Goal: Transaction & Acquisition: Book appointment/travel/reservation

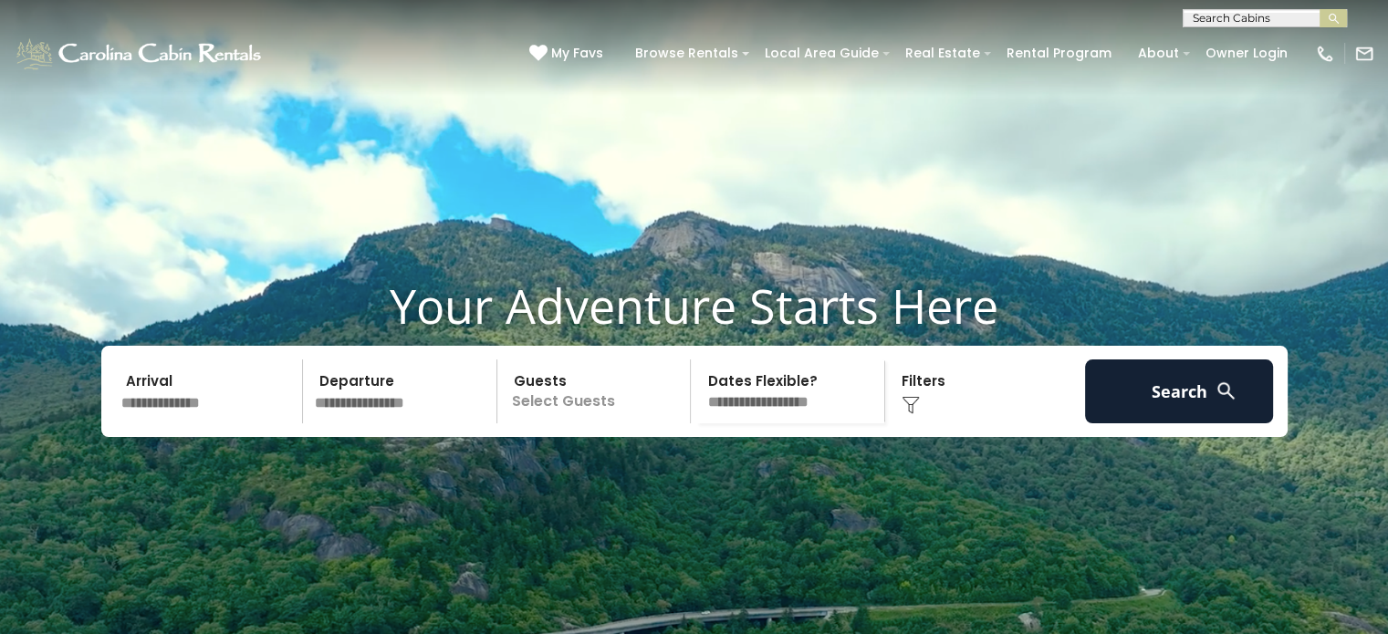
click at [163, 424] on input "text" at bounding box center [209, 392] width 189 height 64
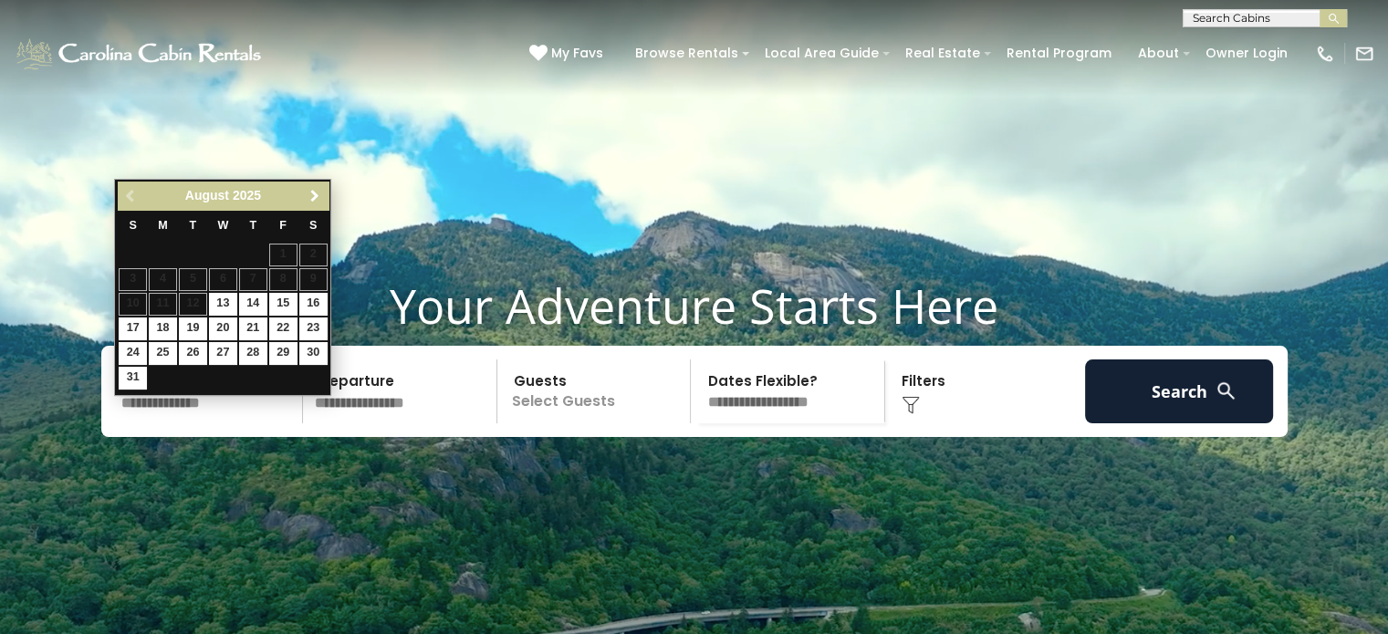
click at [321, 193] on span "Next" at bounding box center [315, 196] width 15 height 15
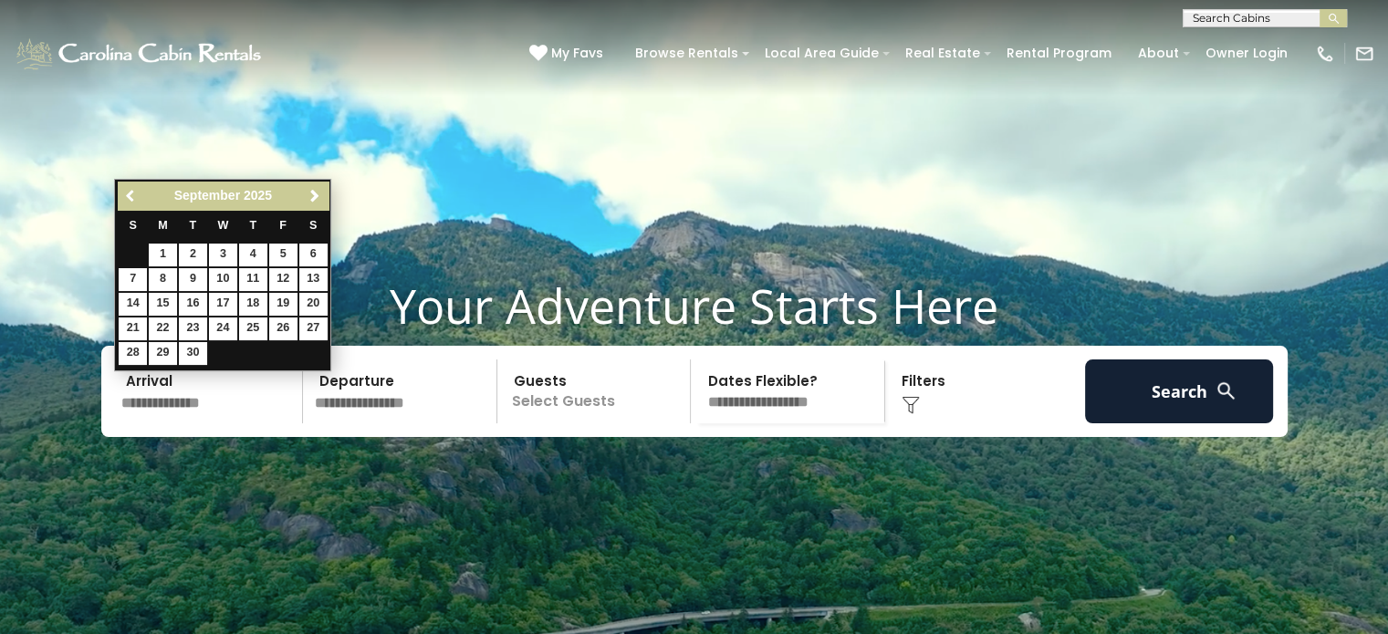
click at [133, 197] on span "Previous" at bounding box center [131, 196] width 15 height 15
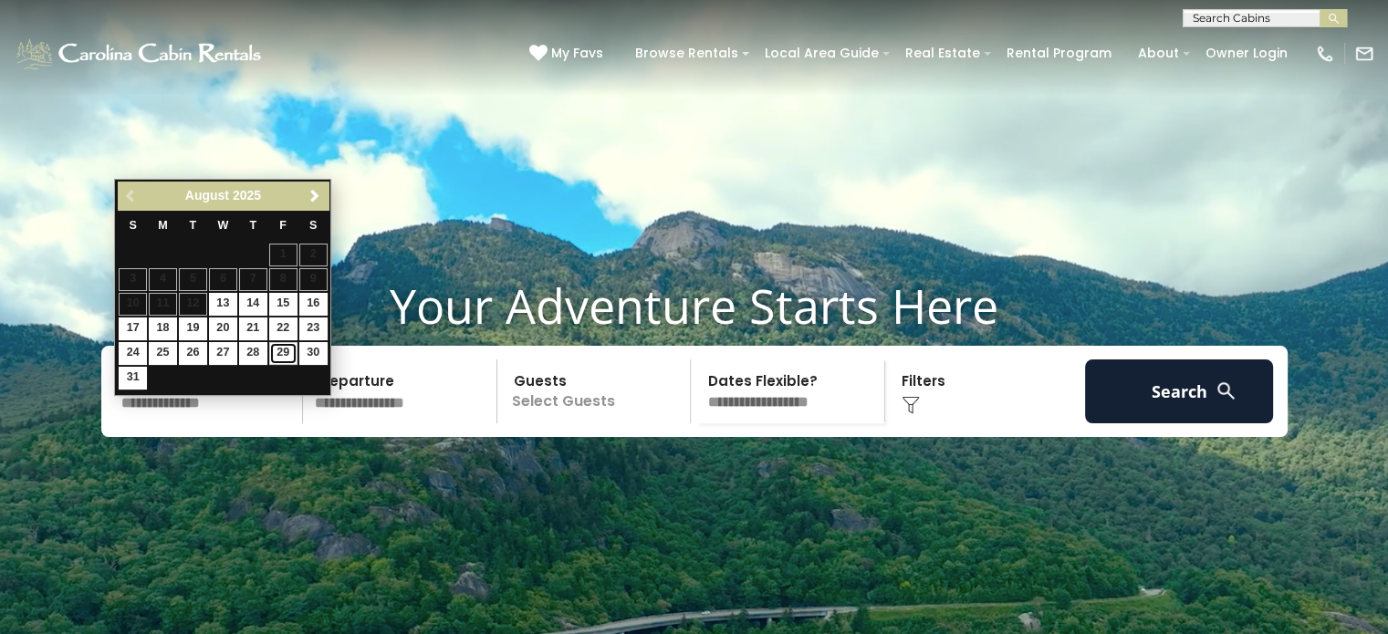
click at [288, 345] on link "29" at bounding box center [283, 353] width 28 height 23
type input "*******"
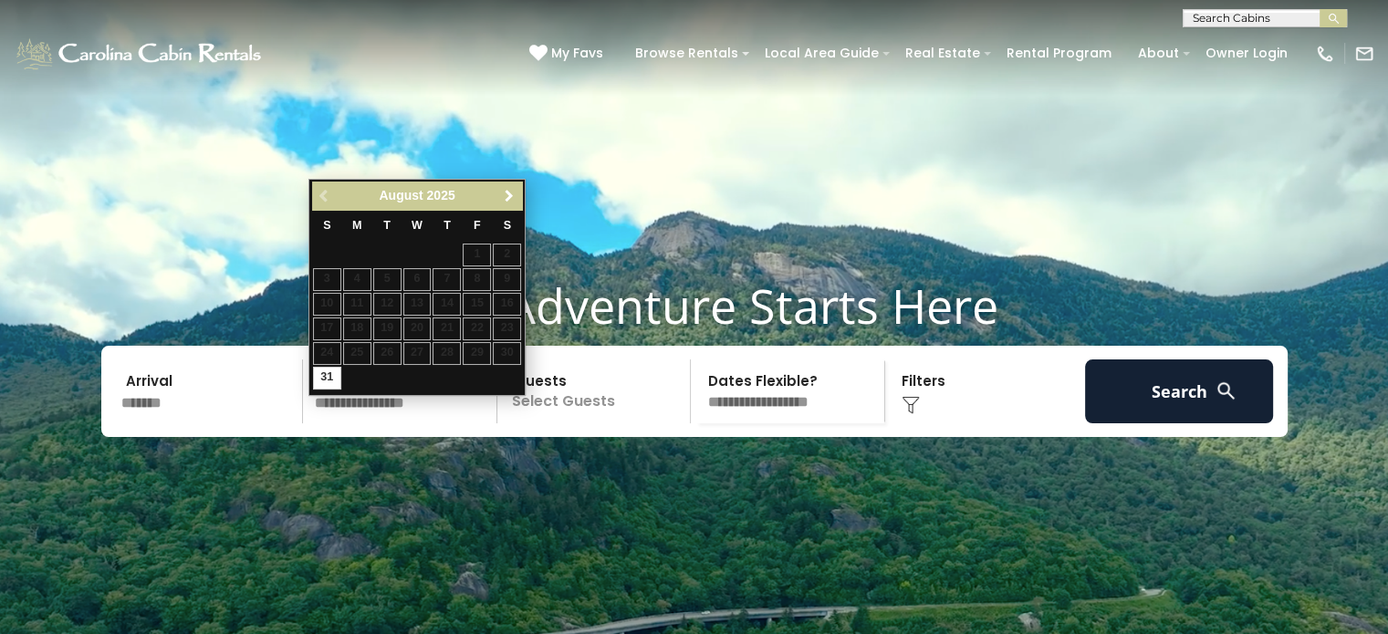
click at [502, 196] on span "Next" at bounding box center [509, 196] width 15 height 15
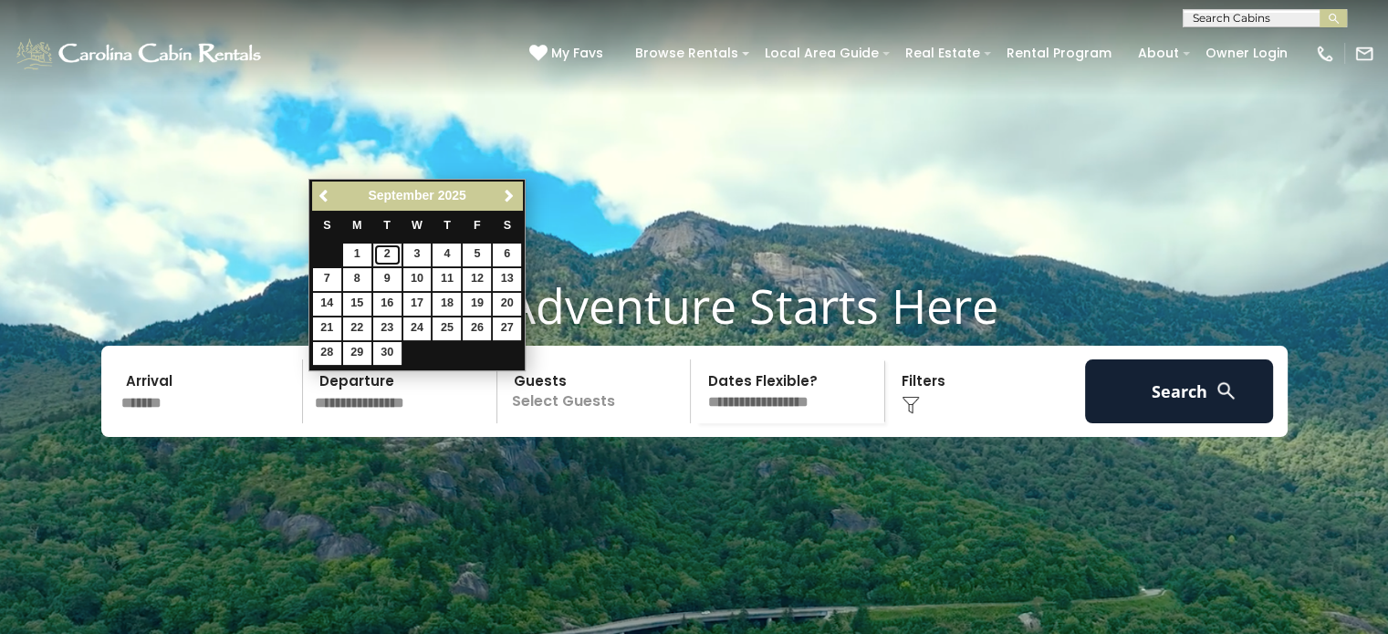
click at [382, 254] on link "2" at bounding box center [387, 255] width 28 height 23
type input "******"
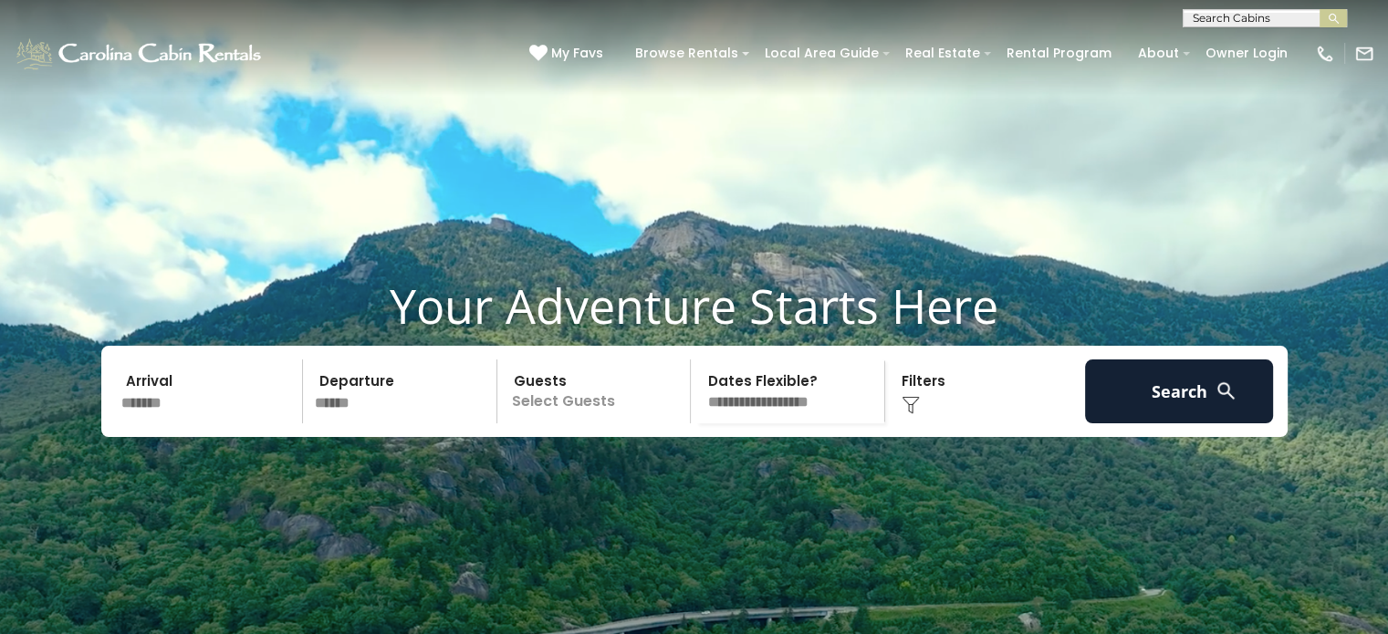
click at [562, 424] on p "Select Guests" at bounding box center [597, 392] width 188 height 64
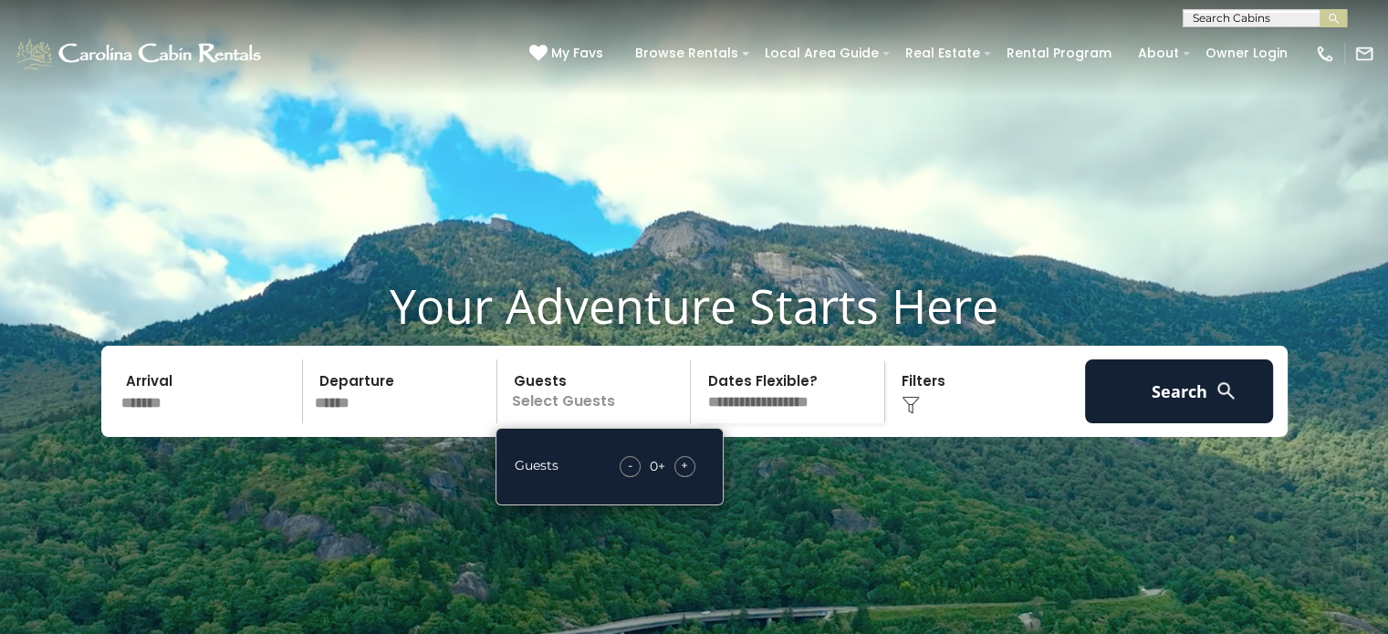
click at [693, 477] on div "+" at bounding box center [685, 466] width 21 height 21
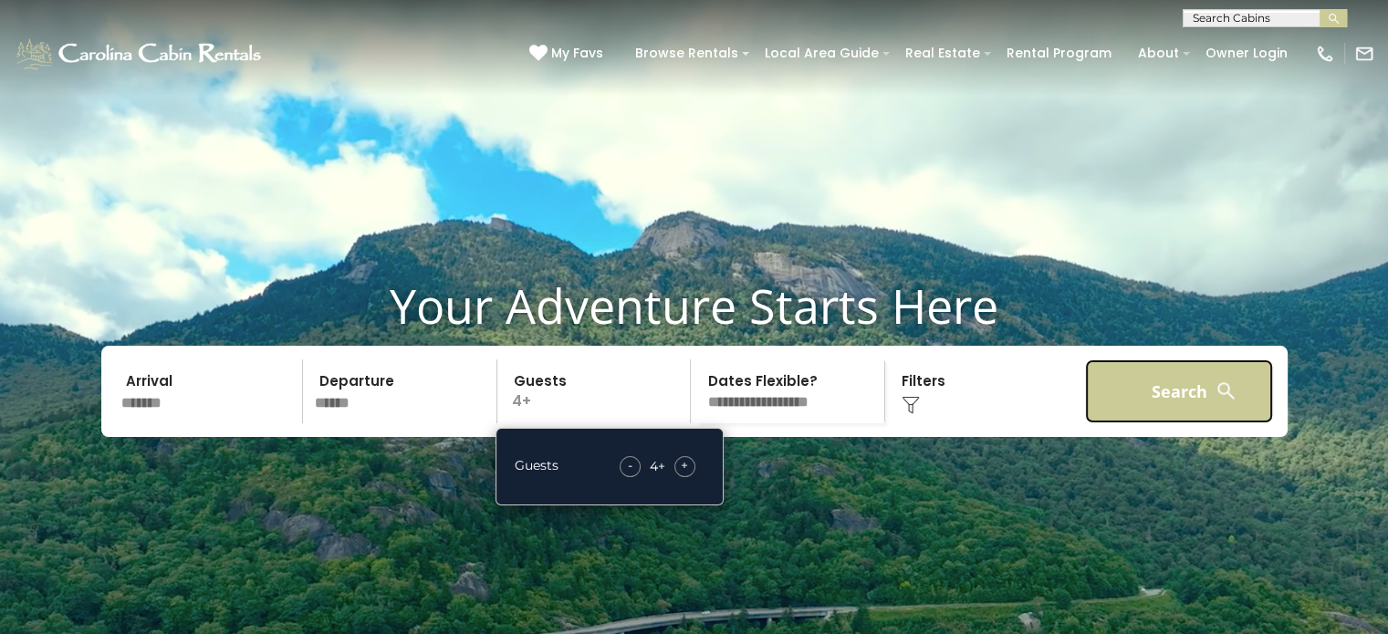
click at [1176, 418] on button "Search" at bounding box center [1179, 392] width 189 height 64
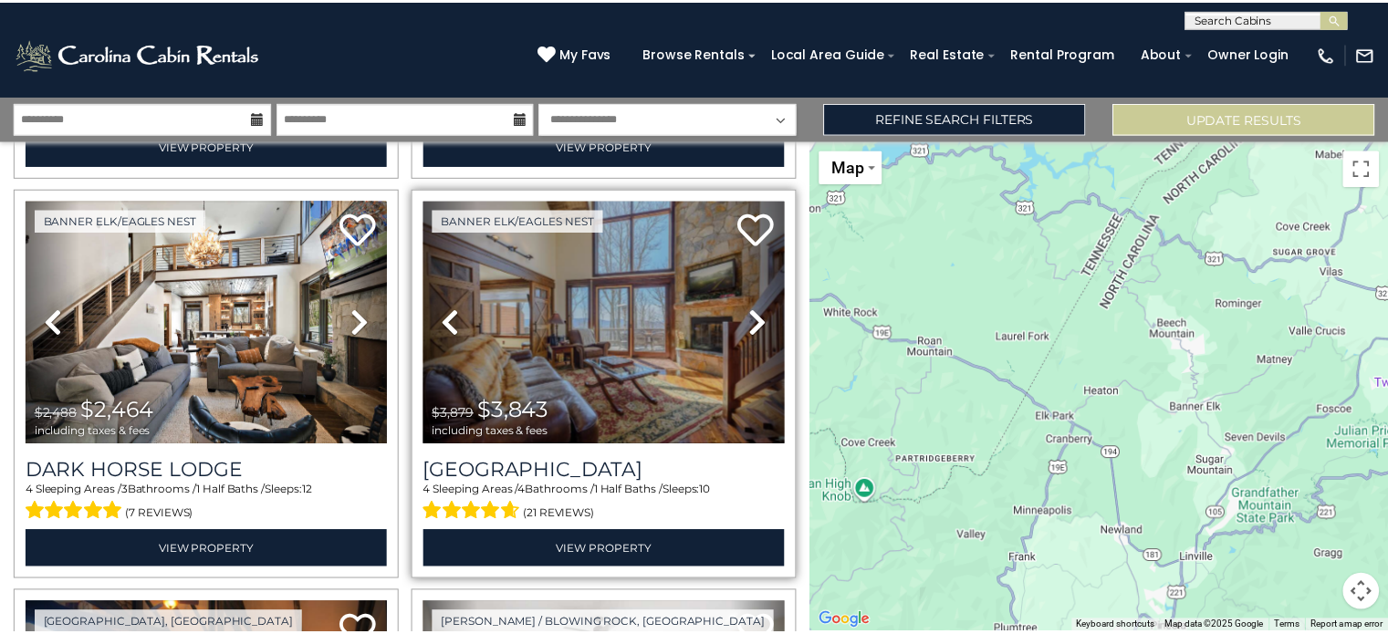
scroll to position [913, 0]
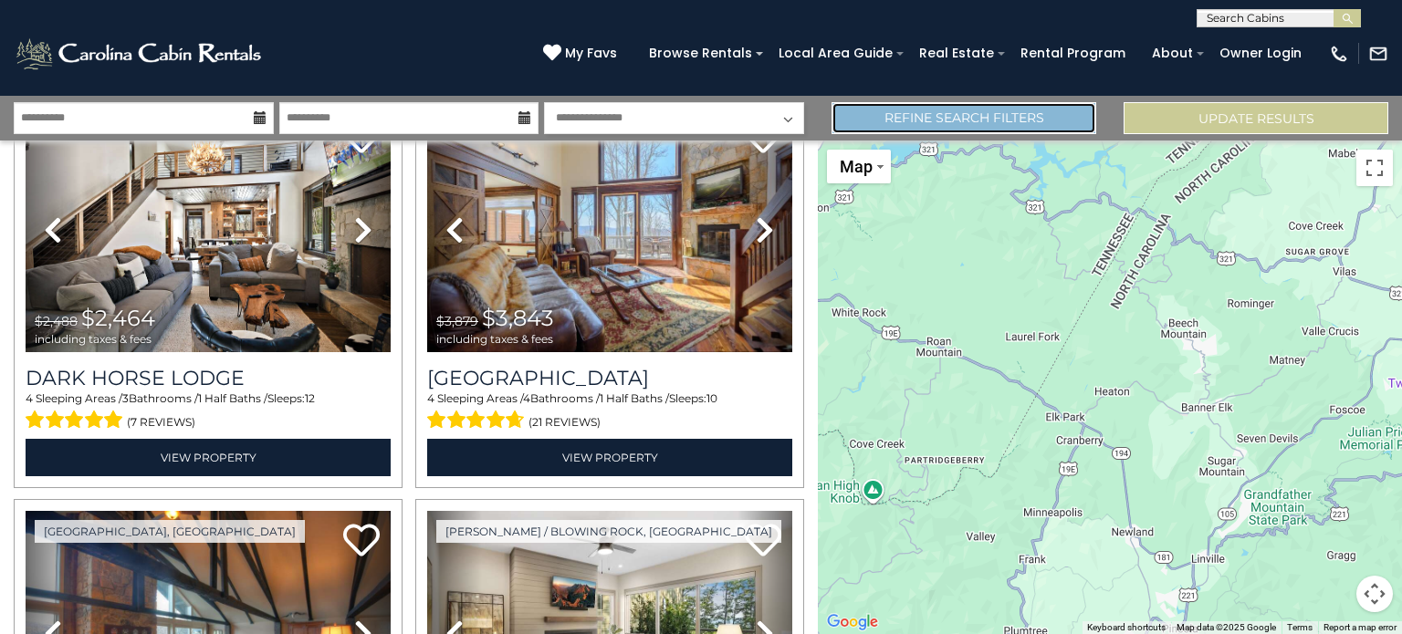
click at [937, 125] on link "Refine Search Filters" at bounding box center [964, 118] width 265 height 32
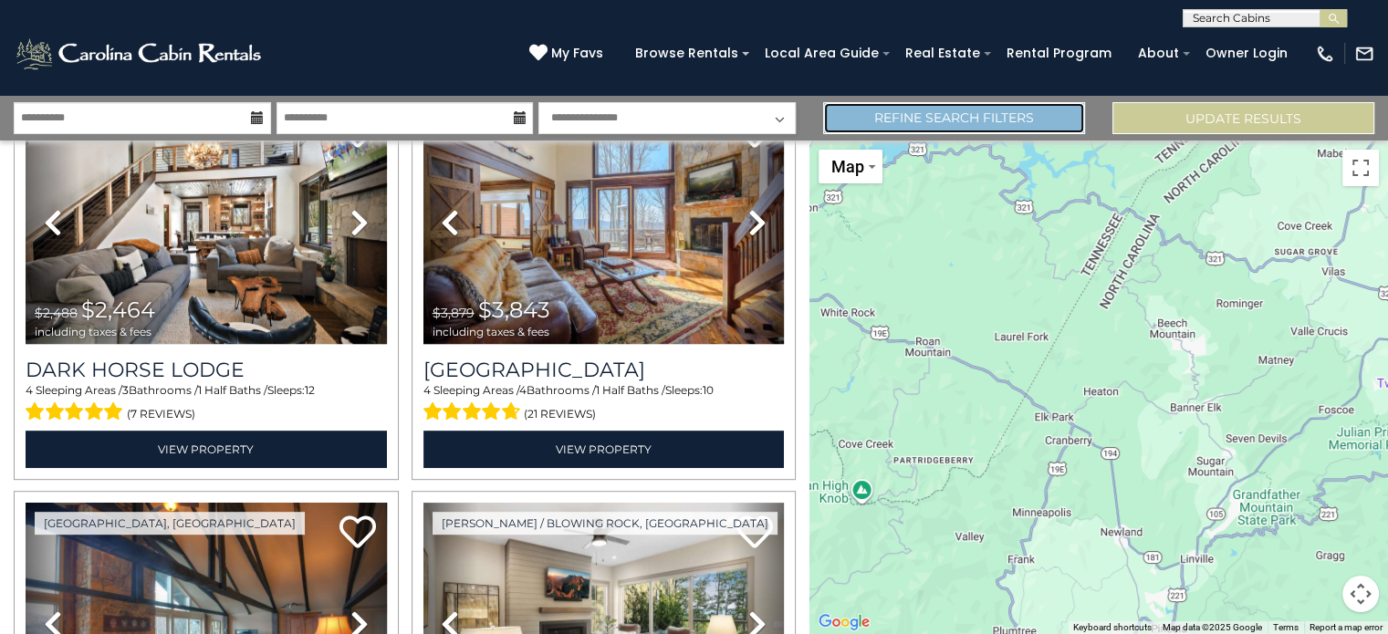
scroll to position [906, 0]
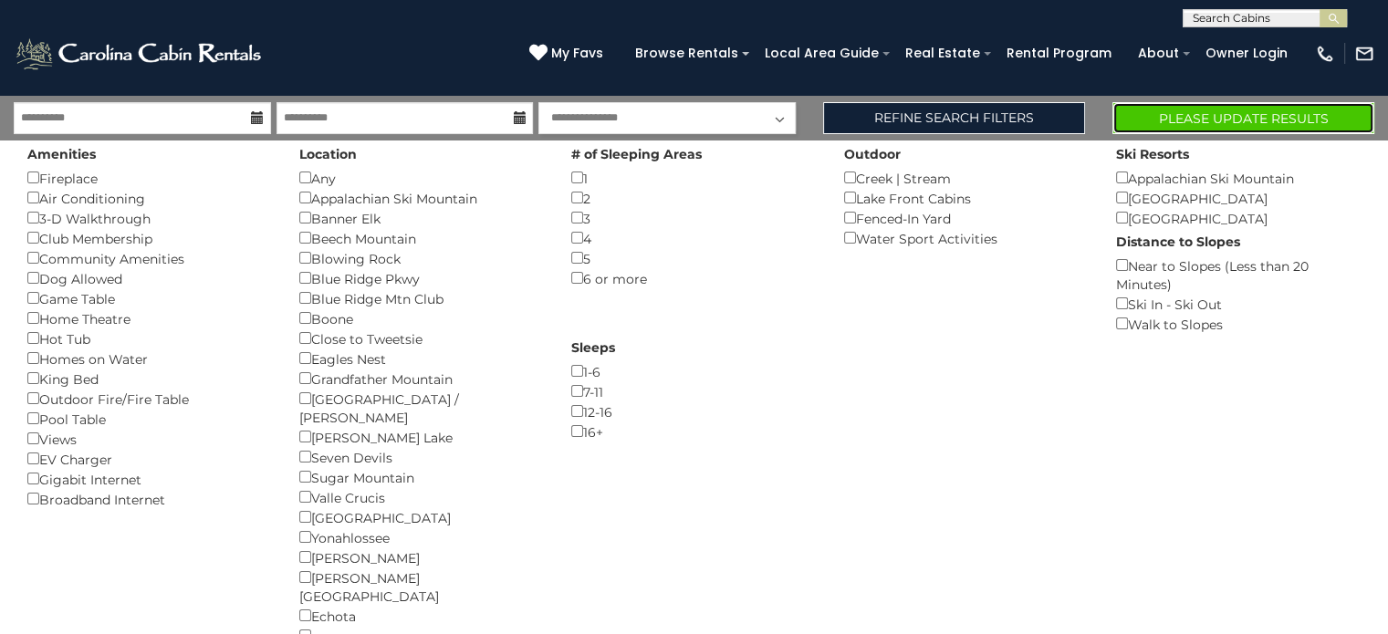
click at [1240, 122] on button "Please Update Results" at bounding box center [1244, 118] width 262 height 32
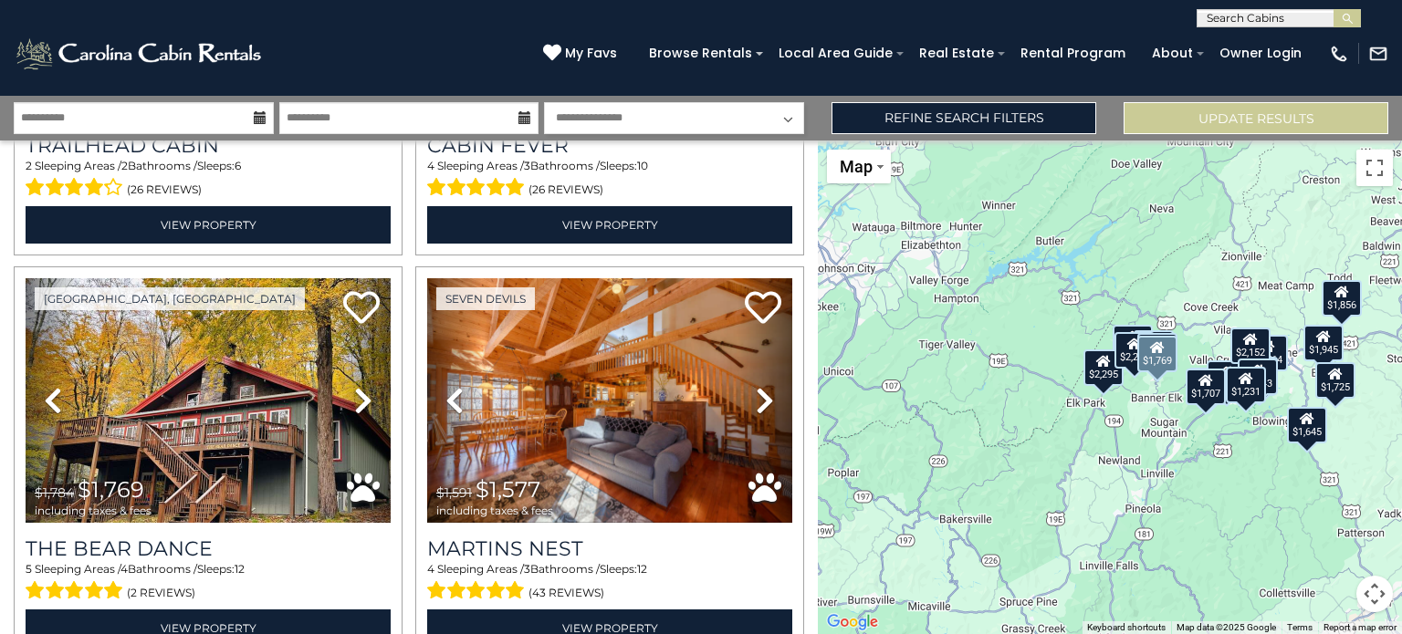
scroll to position [1552, 0]
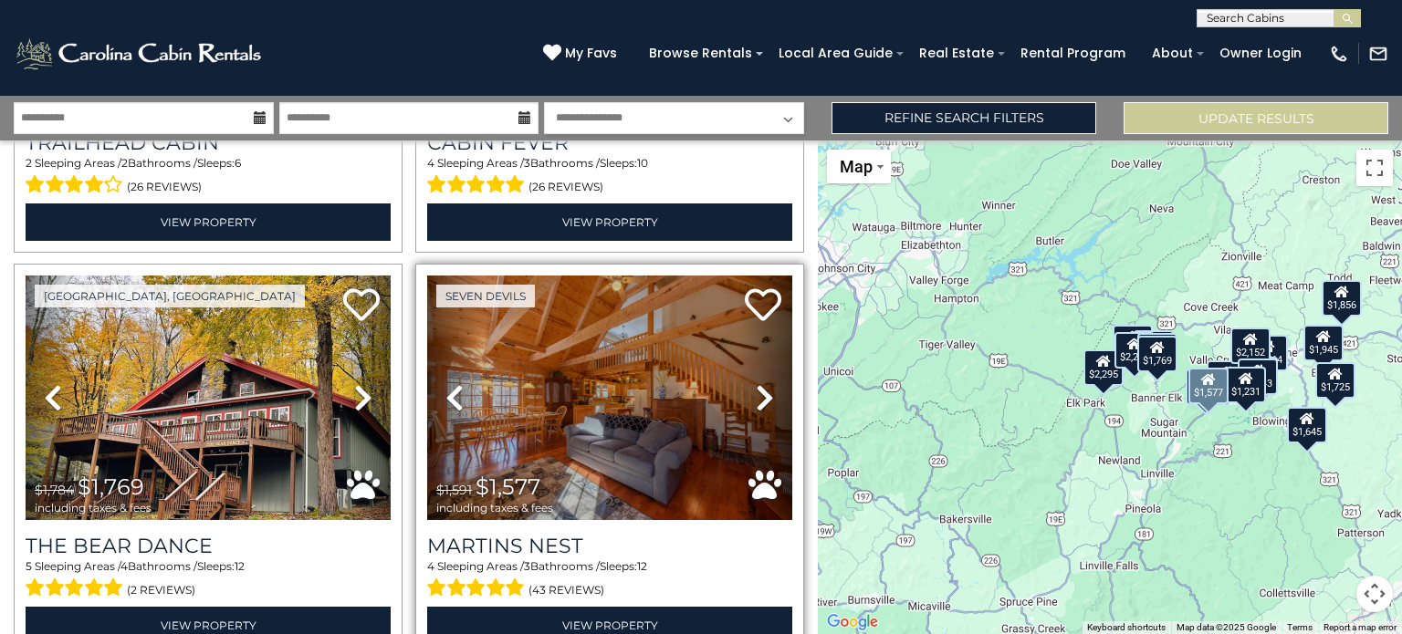
click at [756, 383] on icon at bounding box center [765, 397] width 18 height 29
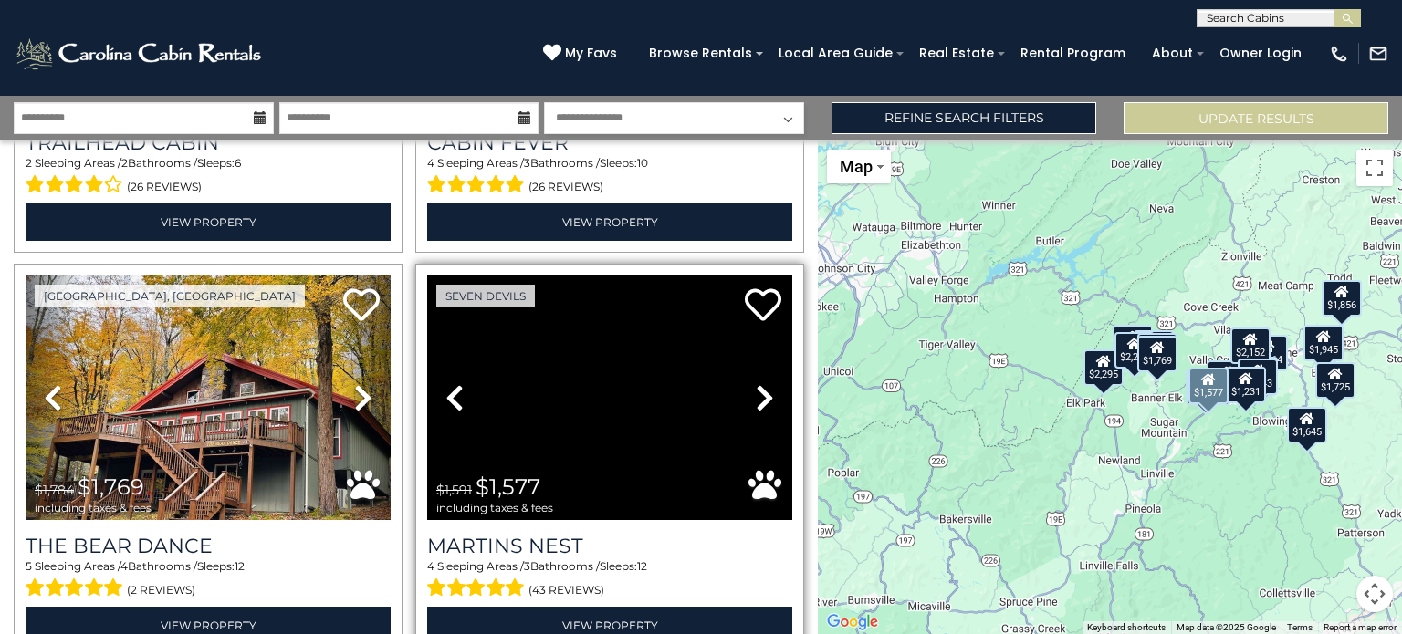
click at [756, 383] on icon at bounding box center [765, 397] width 18 height 29
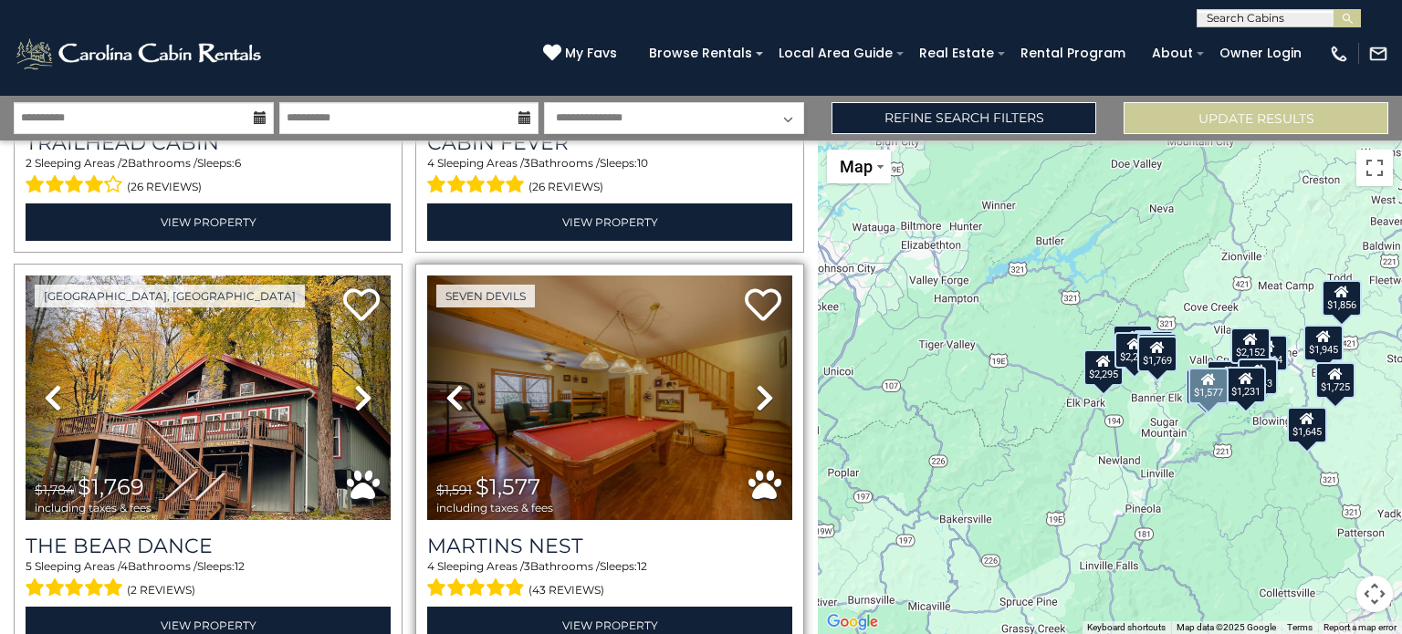
click at [756, 383] on icon at bounding box center [765, 397] width 18 height 29
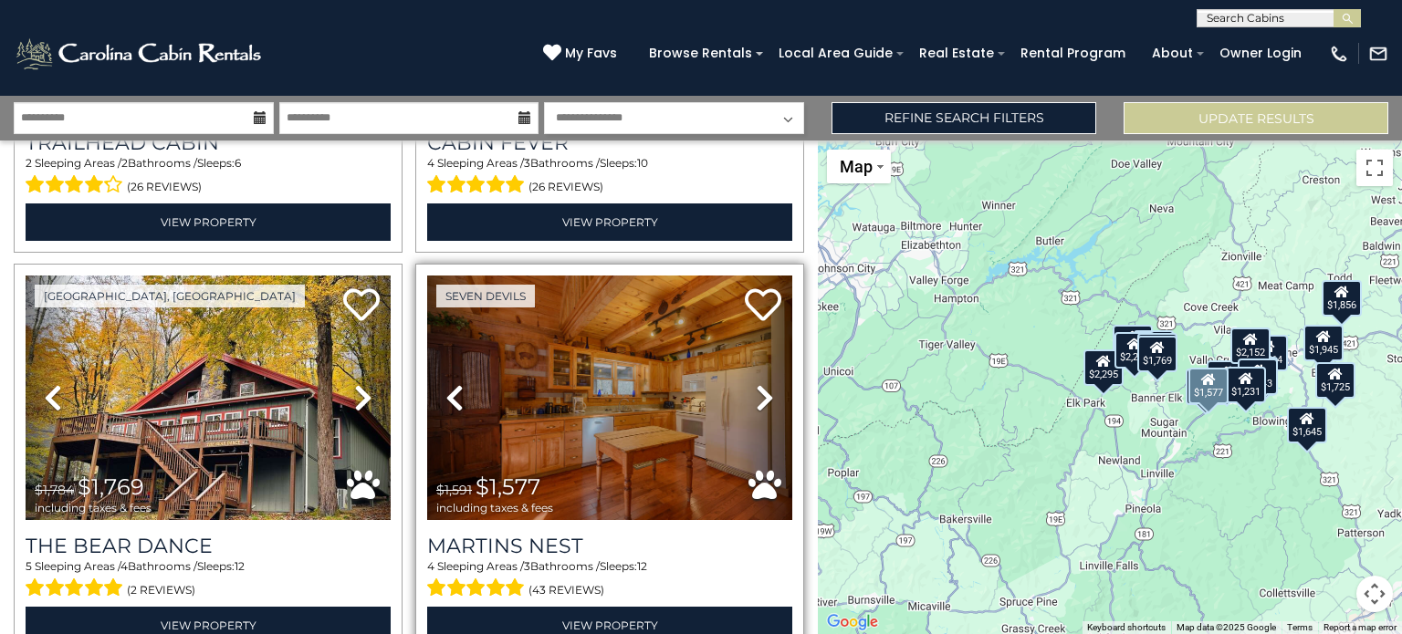
click at [756, 383] on icon at bounding box center [765, 397] width 18 height 29
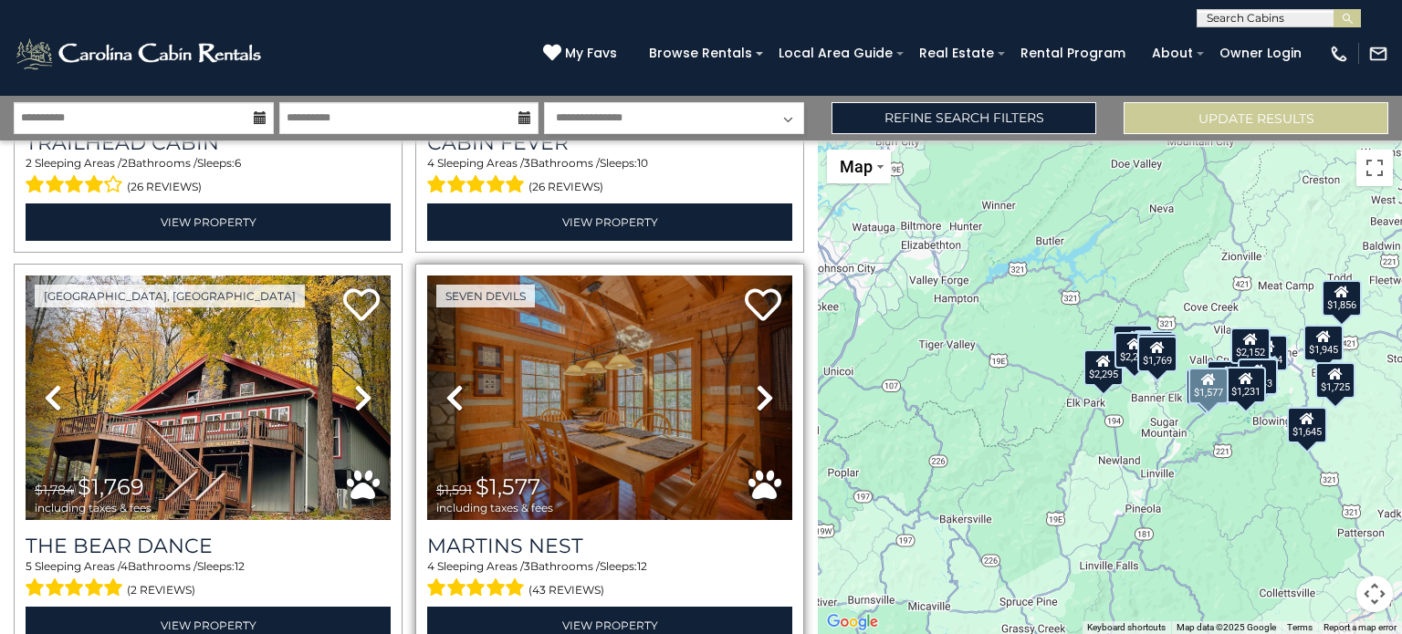
click at [756, 383] on icon at bounding box center [765, 397] width 18 height 29
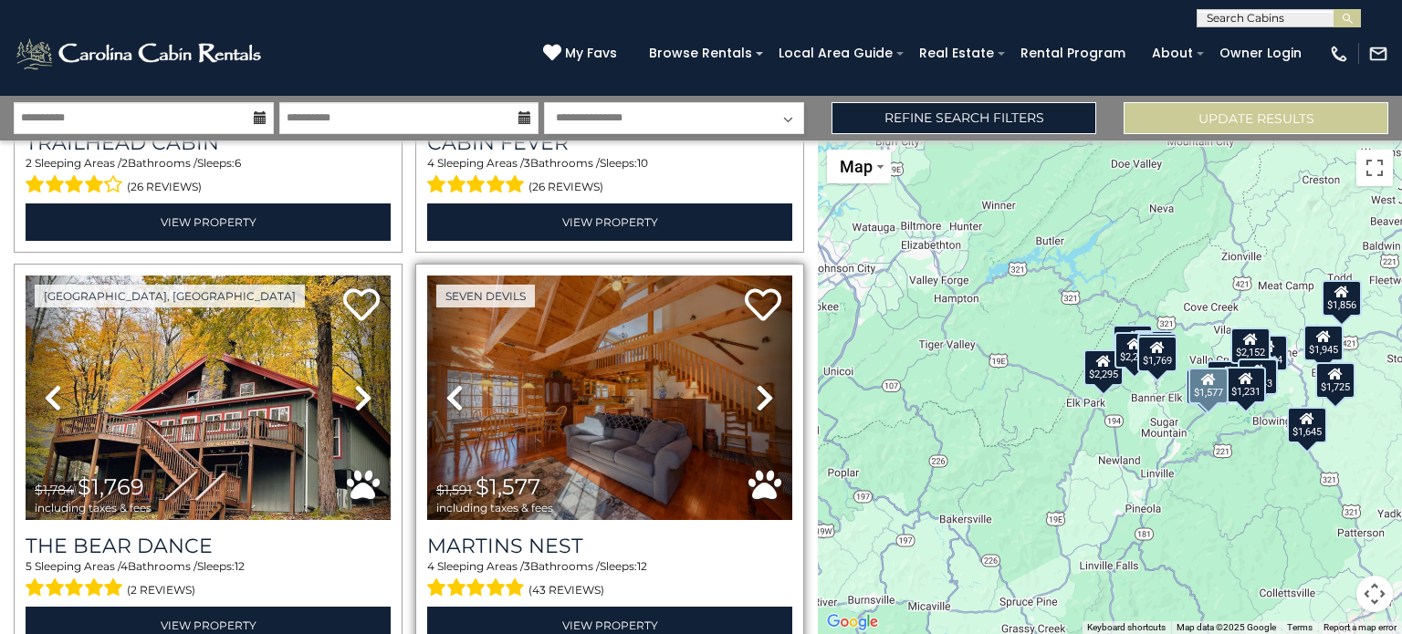
click at [756, 383] on icon at bounding box center [765, 397] width 18 height 29
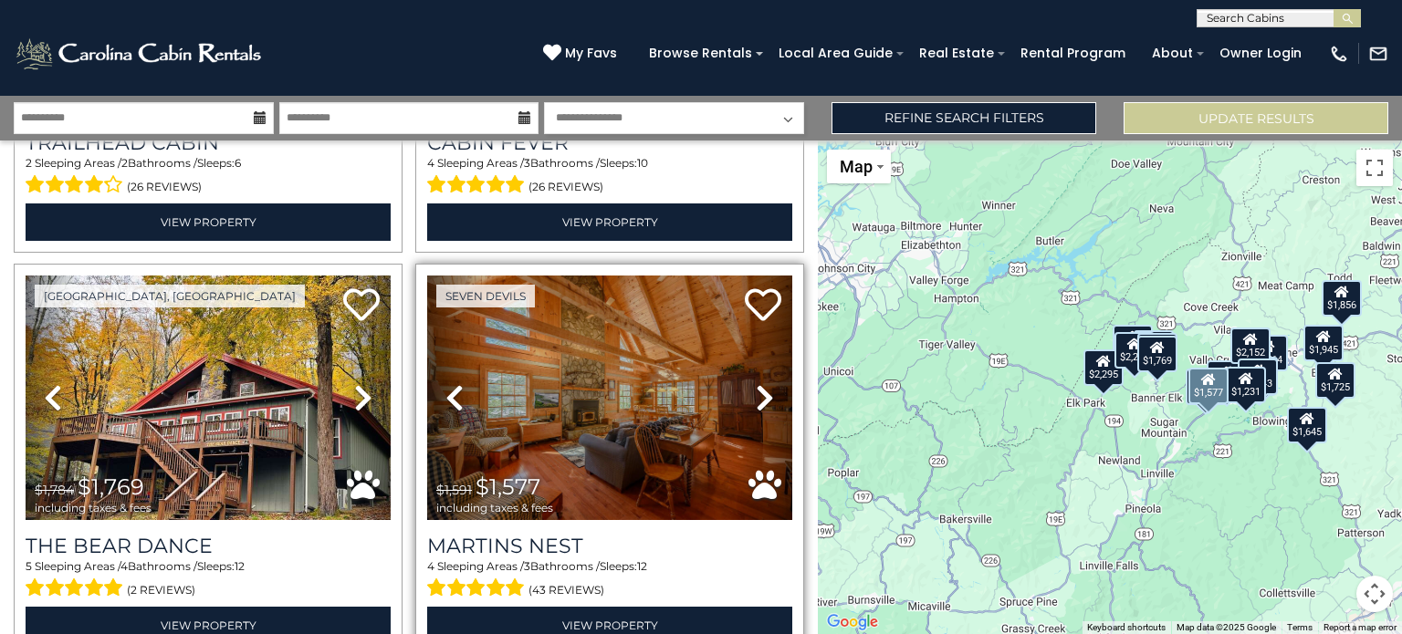
click at [756, 383] on icon at bounding box center [765, 397] width 18 height 29
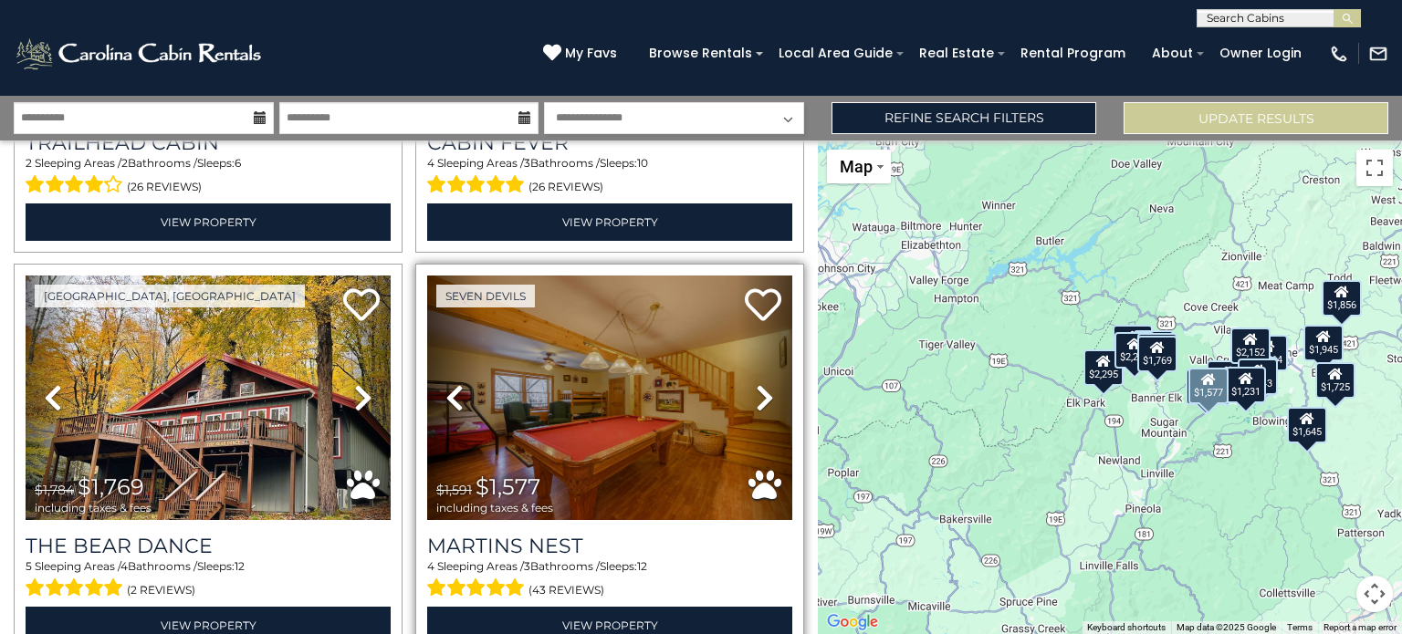
click at [756, 383] on icon at bounding box center [765, 397] width 18 height 29
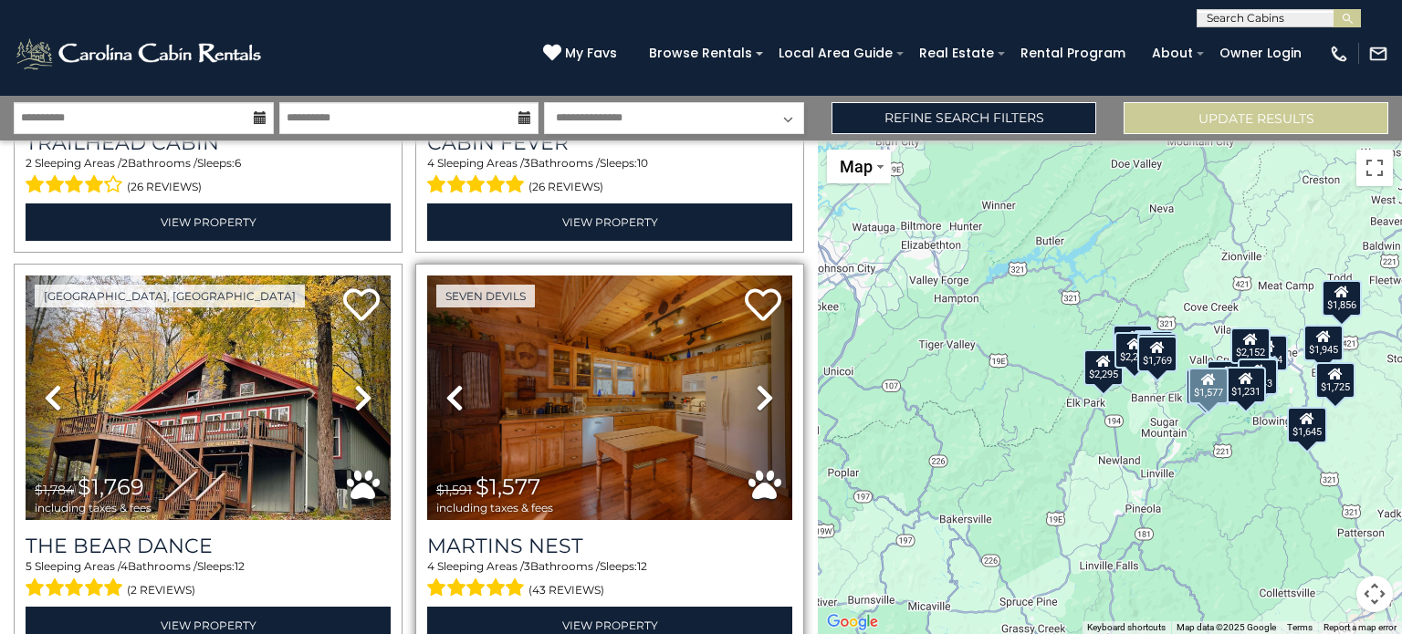
click at [756, 383] on icon at bounding box center [765, 397] width 18 height 29
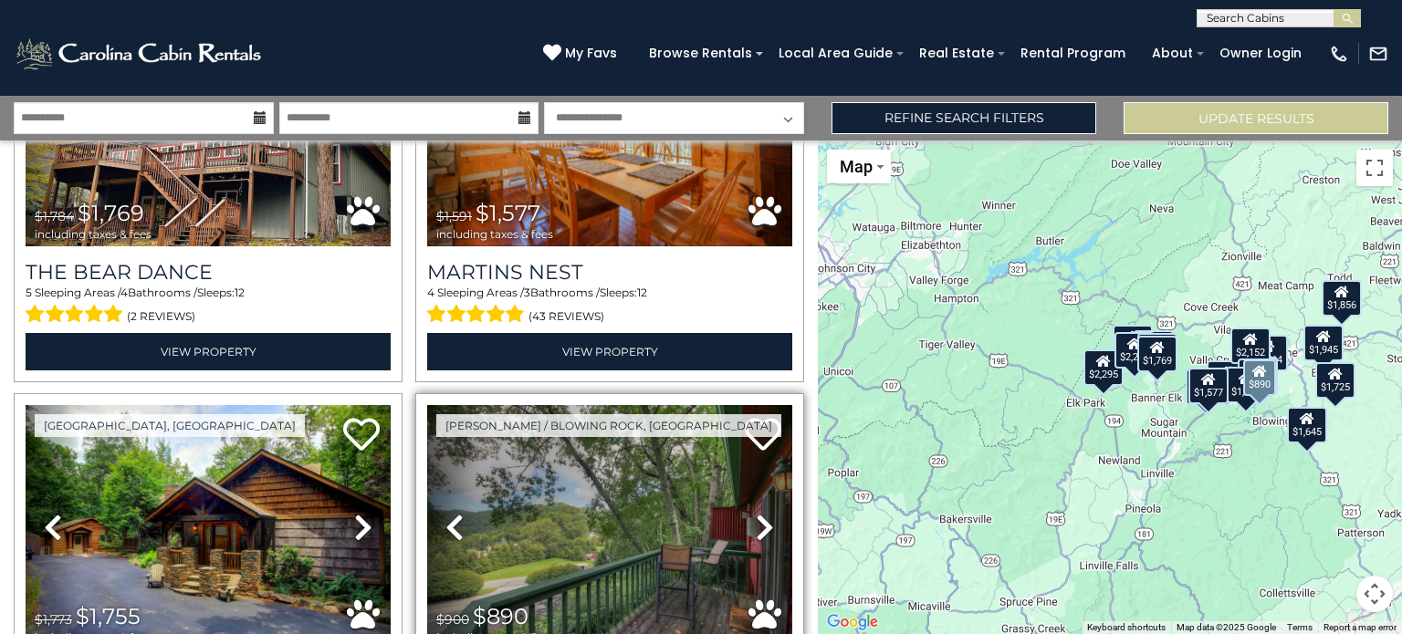
scroll to position [2008, 0]
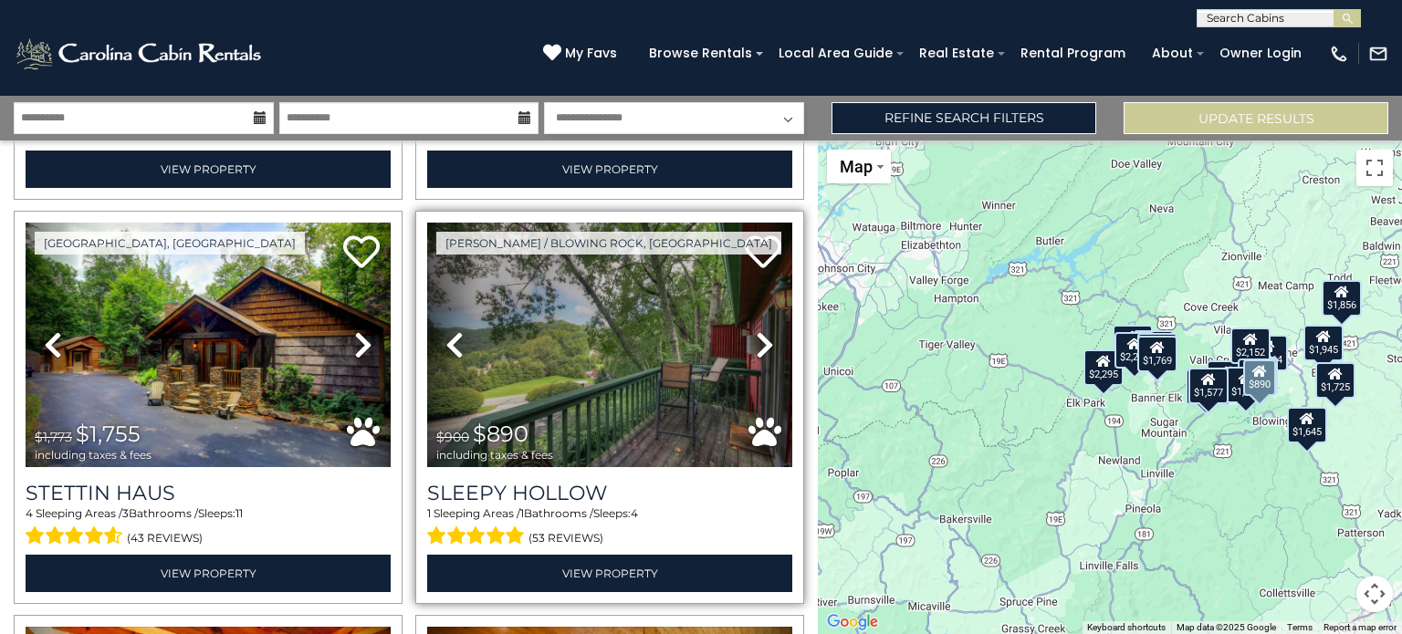
click at [745, 330] on link "Next" at bounding box center [765, 345] width 55 height 245
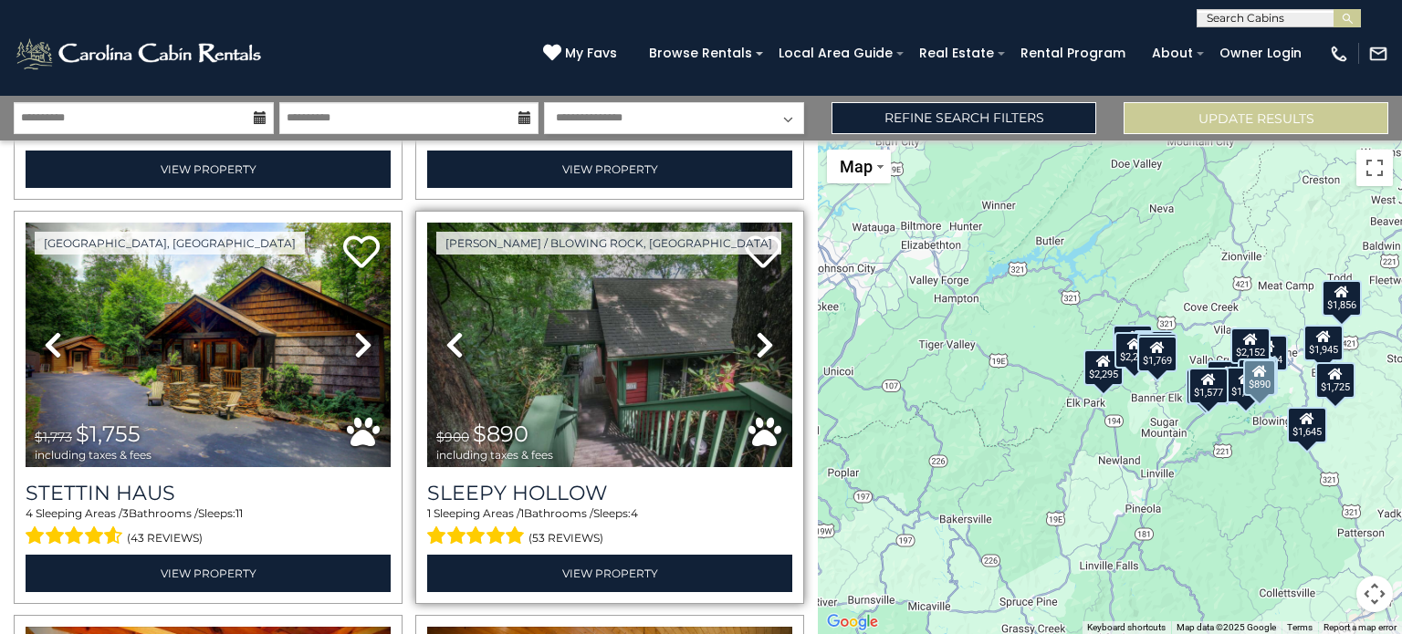
click at [745, 330] on link "Next" at bounding box center [765, 345] width 55 height 245
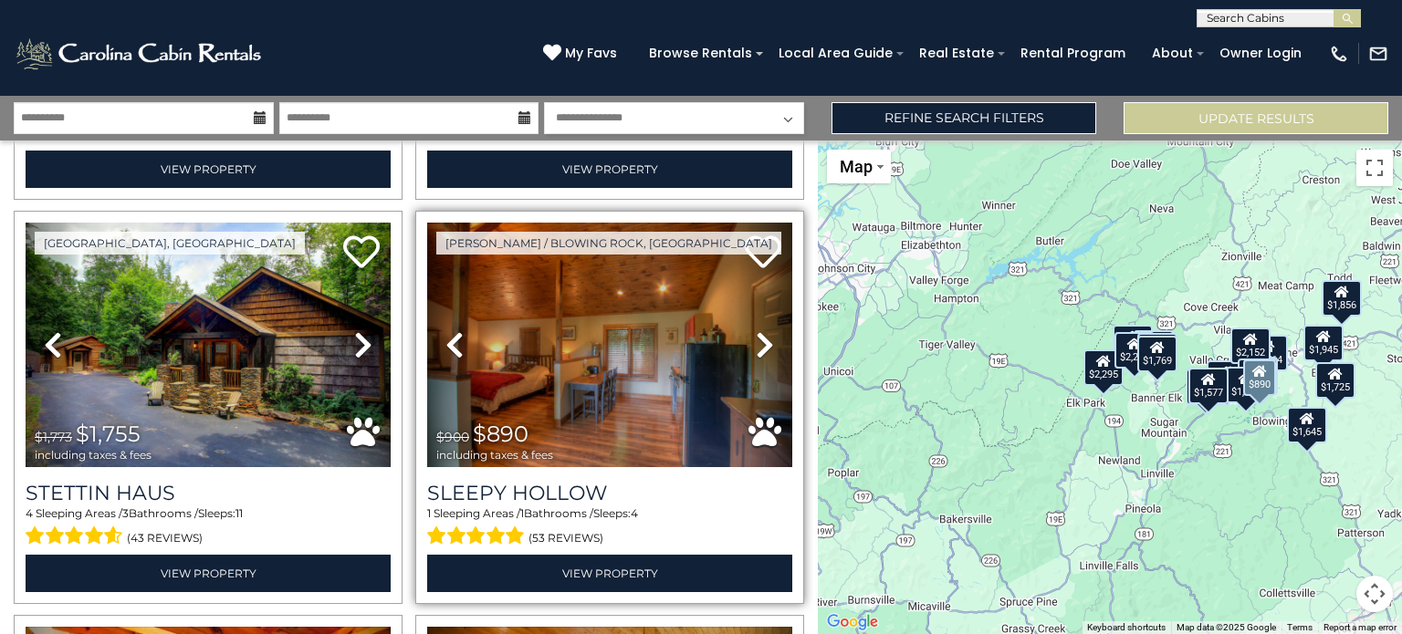
click at [745, 330] on link "Next" at bounding box center [765, 345] width 55 height 245
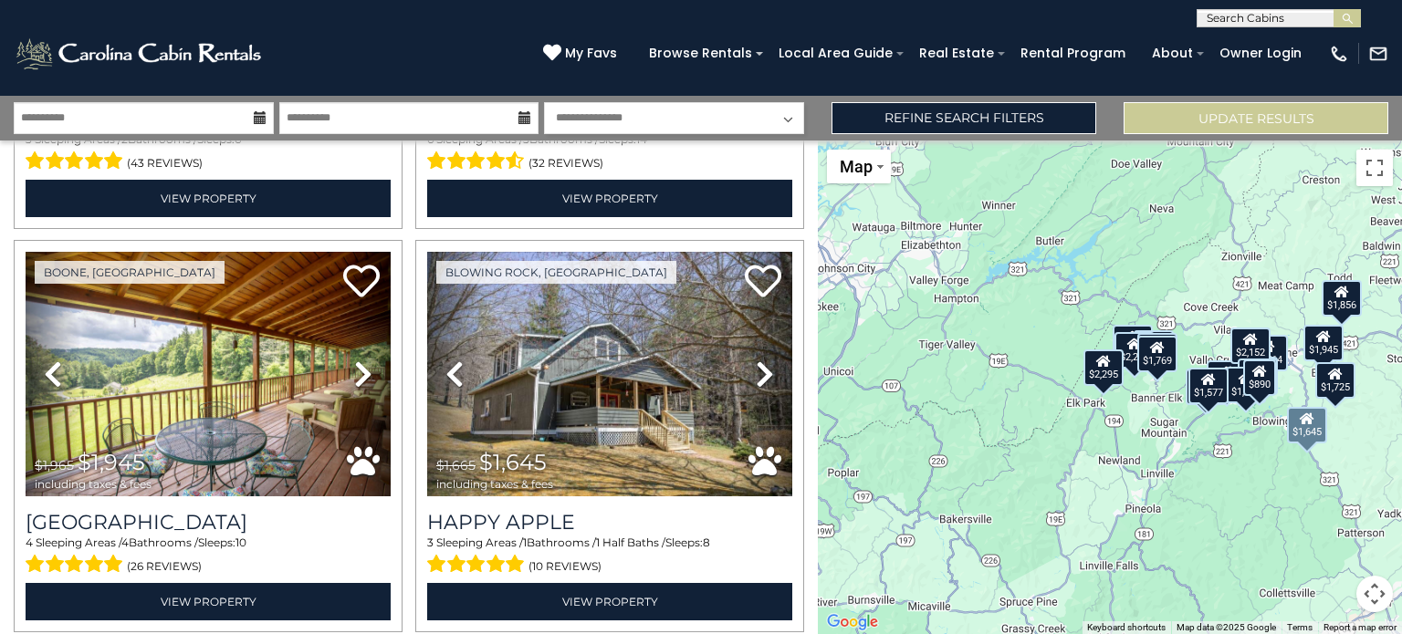
scroll to position [2830, 0]
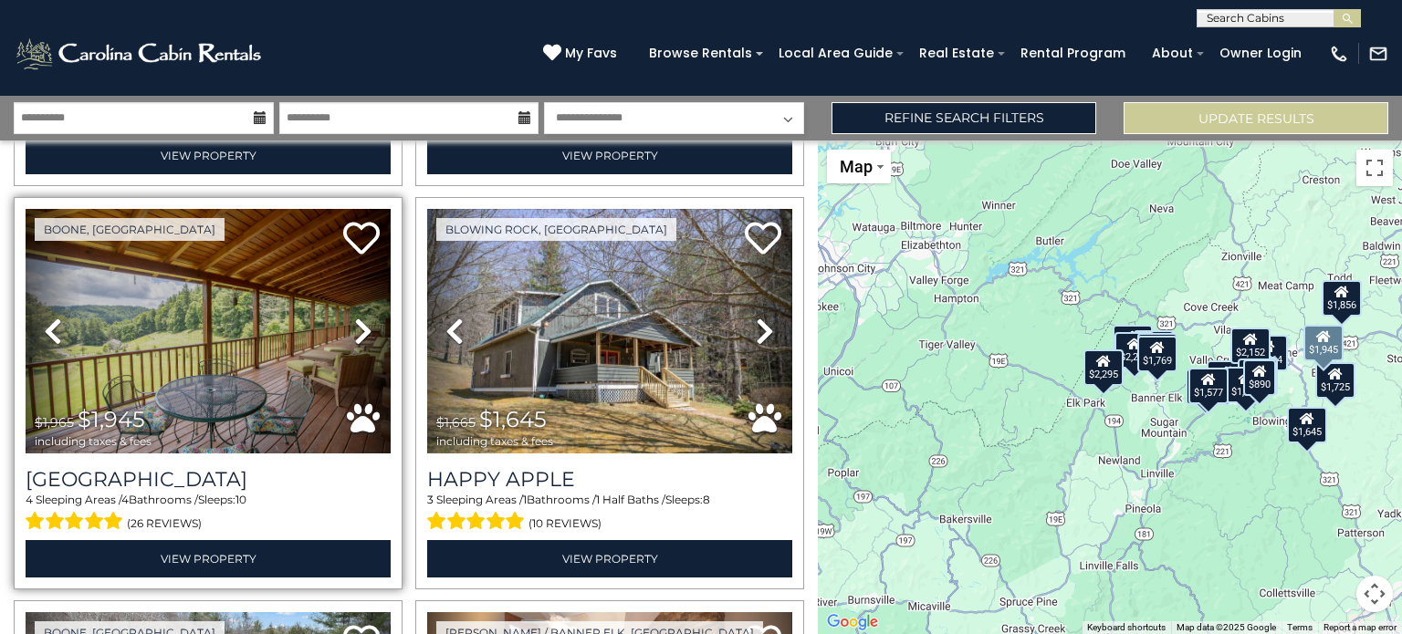
click at [359, 317] on icon at bounding box center [363, 331] width 18 height 29
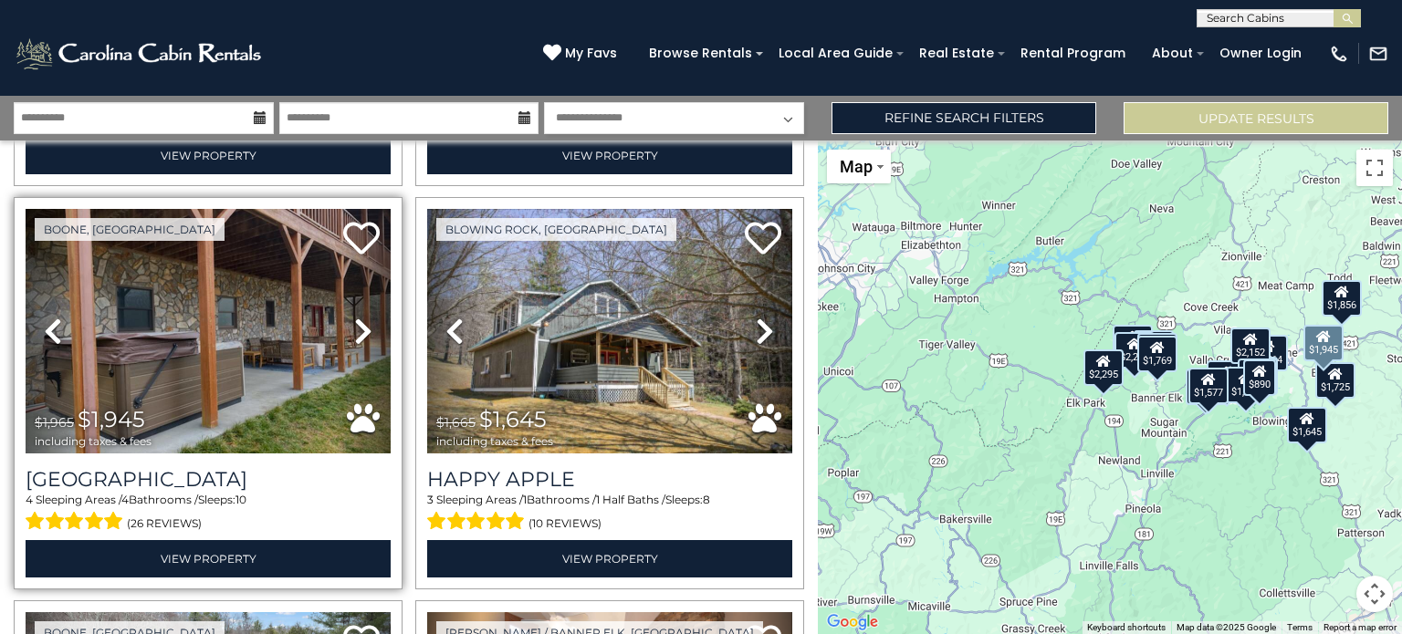
click at [359, 317] on icon at bounding box center [363, 331] width 18 height 29
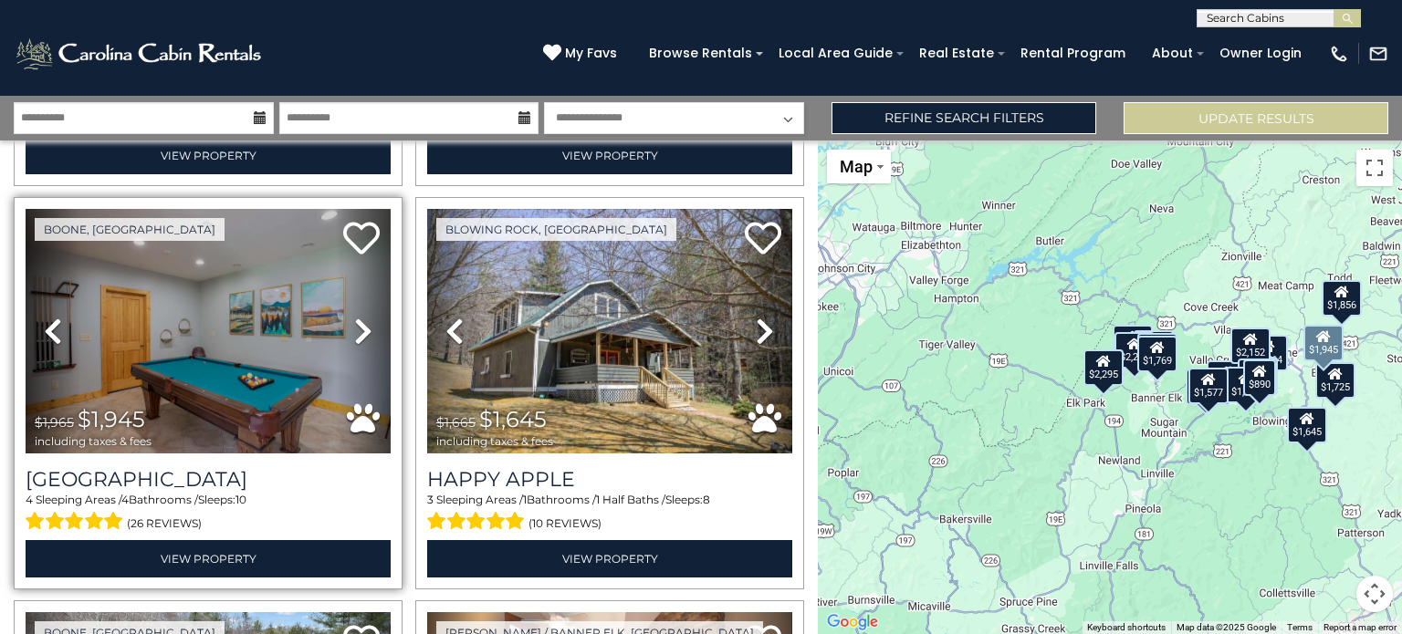
click at [359, 317] on icon at bounding box center [363, 331] width 18 height 29
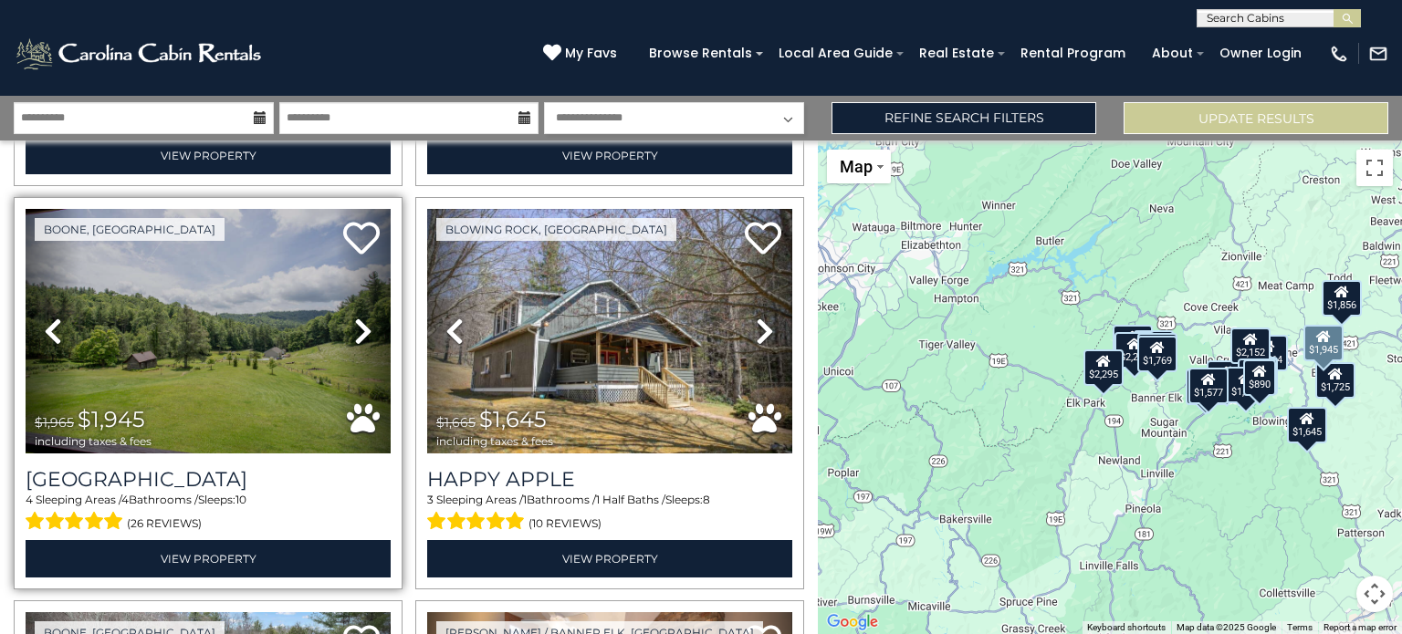
click at [359, 317] on icon at bounding box center [363, 331] width 18 height 29
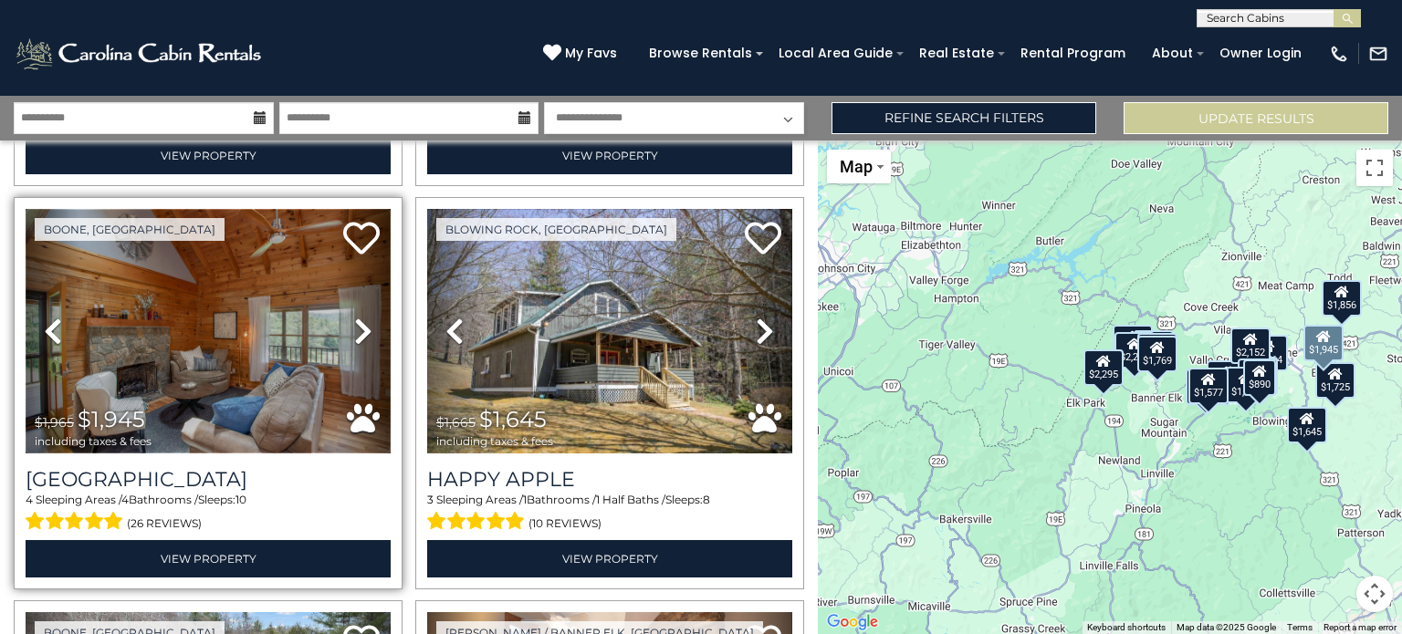
click at [235, 335] on img at bounding box center [208, 331] width 365 height 245
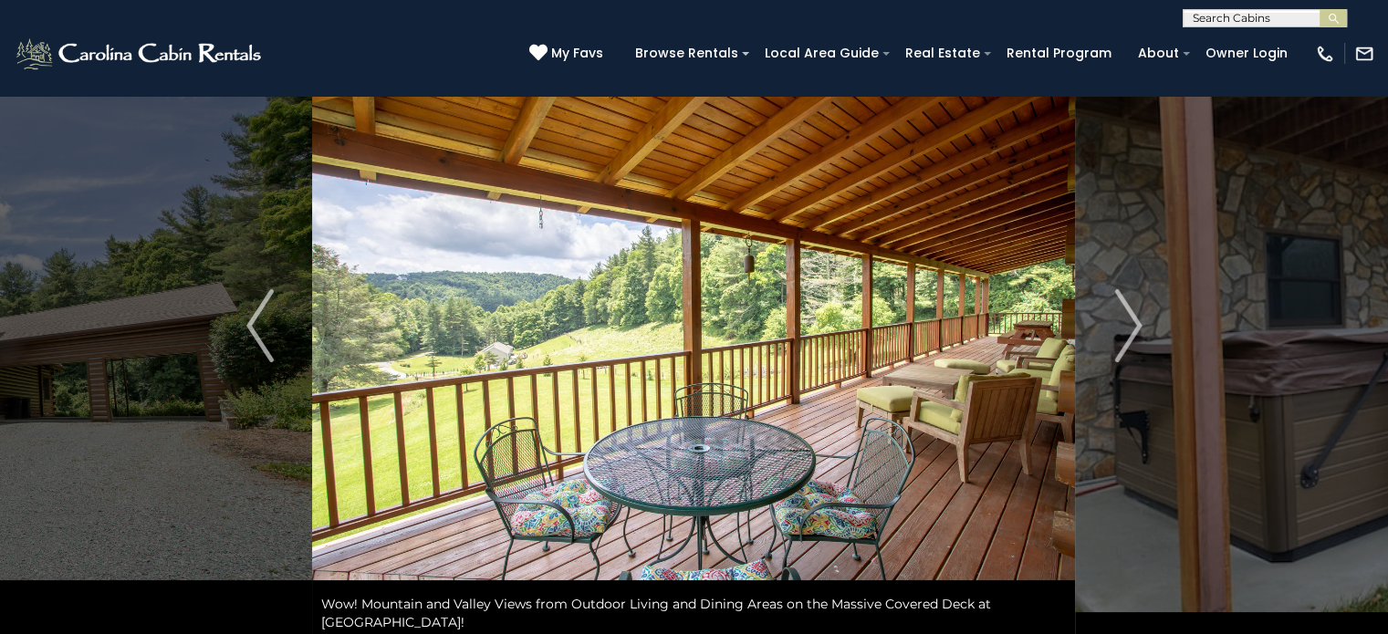
scroll to position [183, 0]
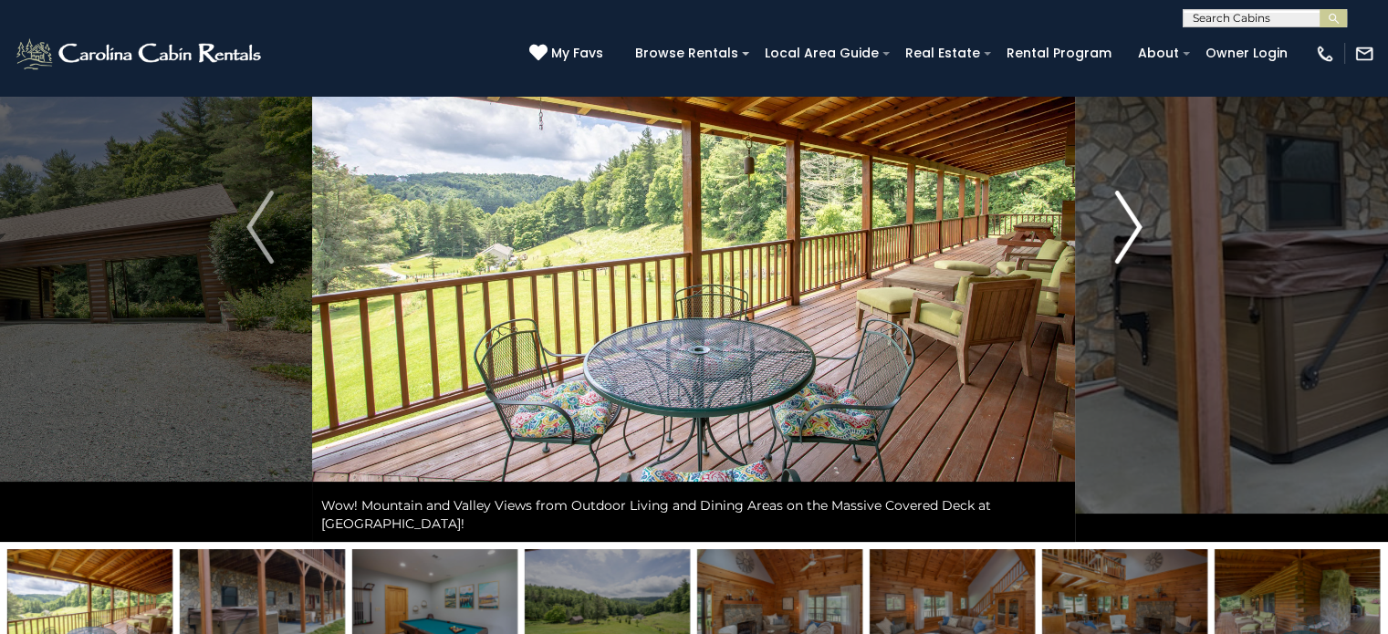
click at [1132, 215] on img "Next" at bounding box center [1128, 227] width 27 height 73
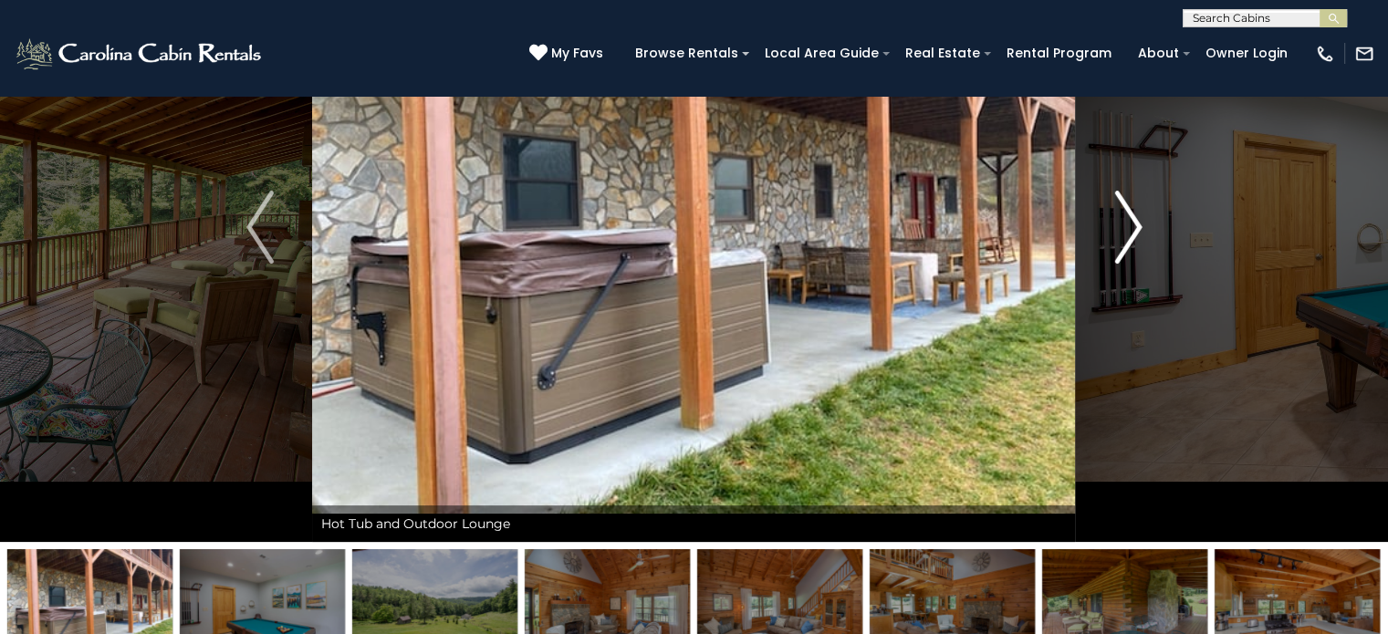
click at [1132, 218] on img "Next" at bounding box center [1128, 227] width 27 height 73
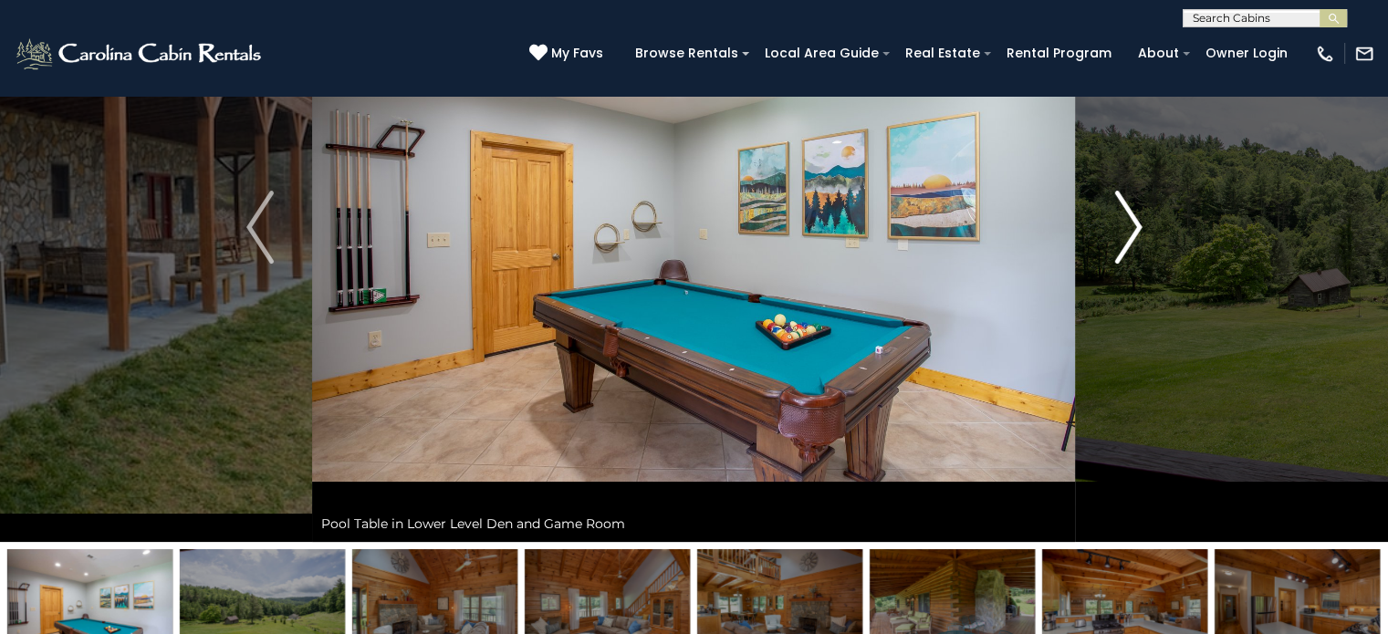
click at [1132, 224] on img "Next" at bounding box center [1128, 227] width 27 height 73
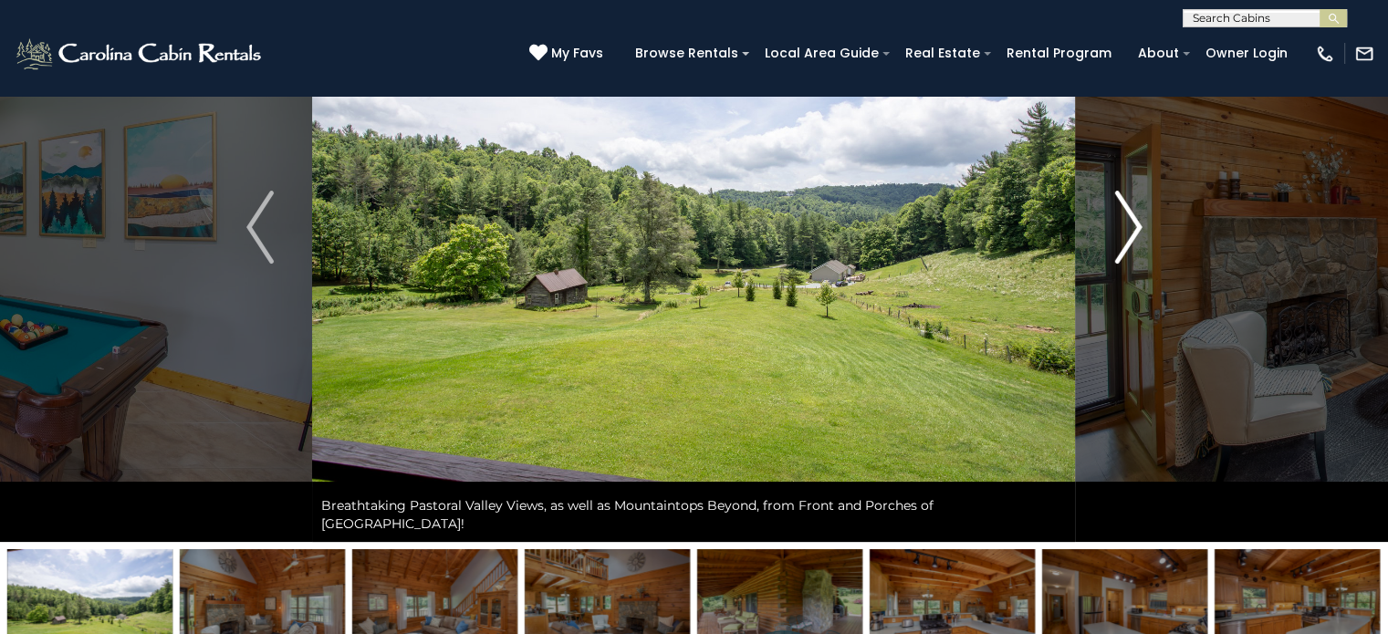
click at [1132, 223] on img "Next" at bounding box center [1128, 227] width 27 height 73
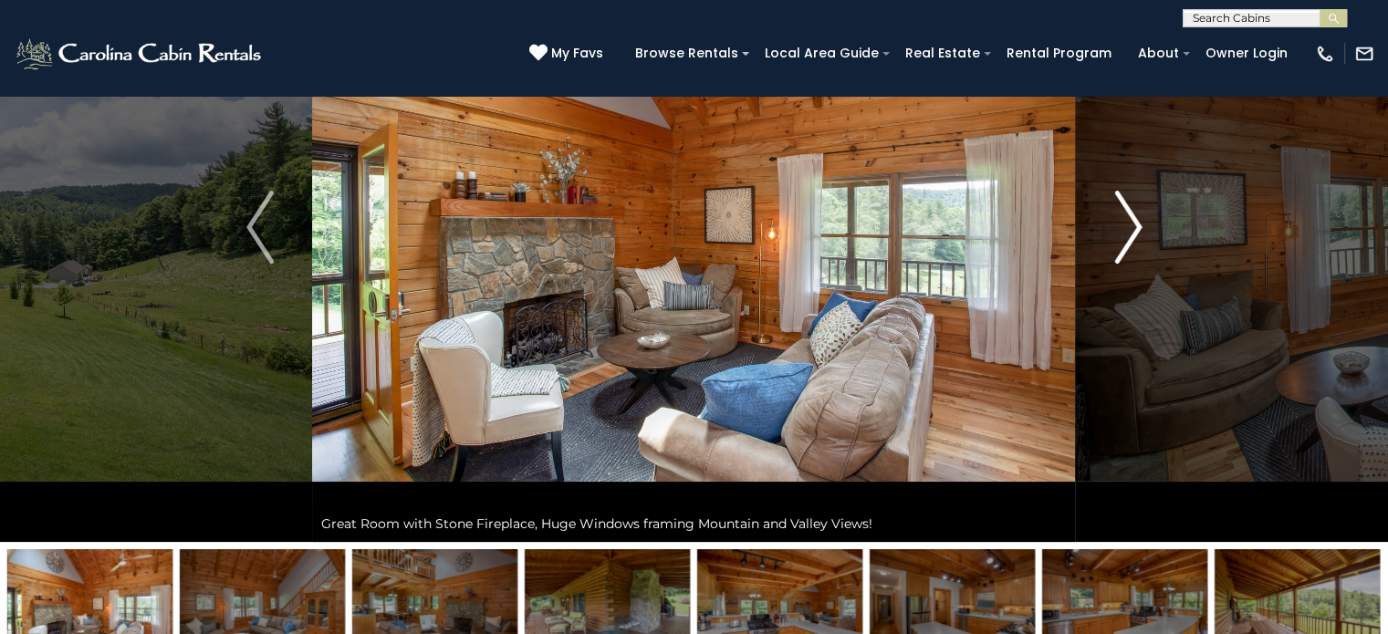
click at [1132, 223] on img "Next" at bounding box center [1128, 227] width 27 height 73
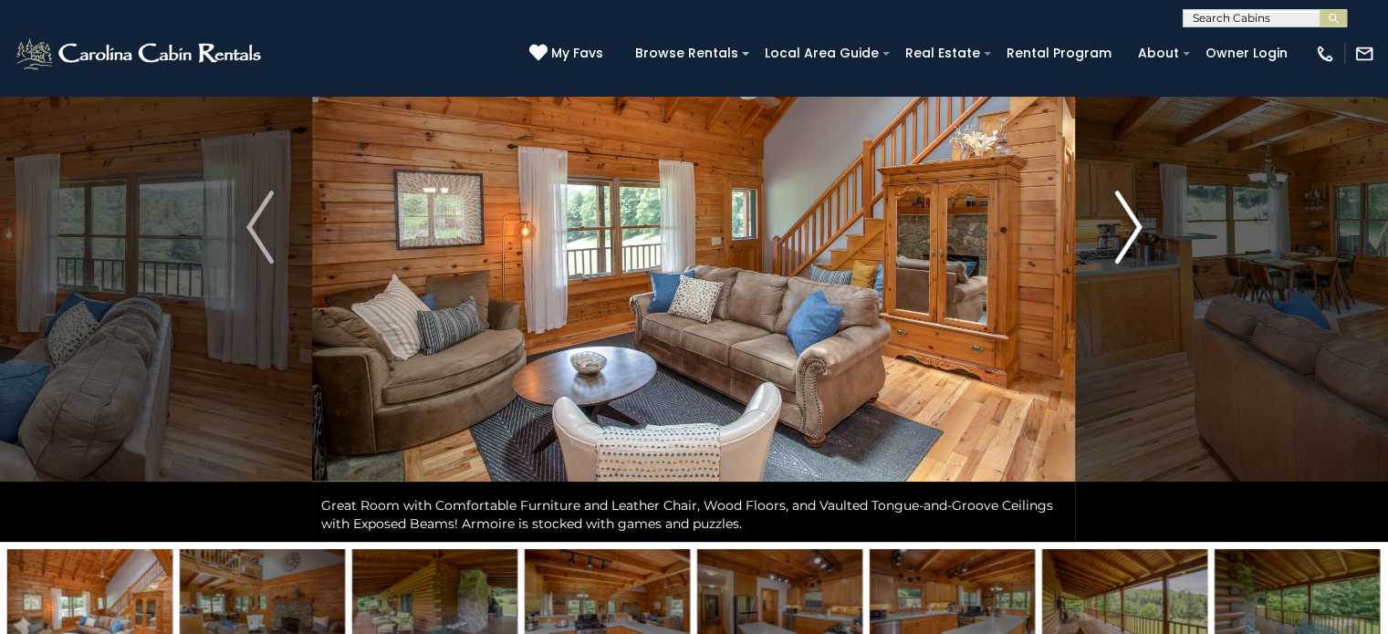
click at [1132, 223] on img "Next" at bounding box center [1128, 227] width 27 height 73
